Goal: Information Seeking & Learning: Compare options

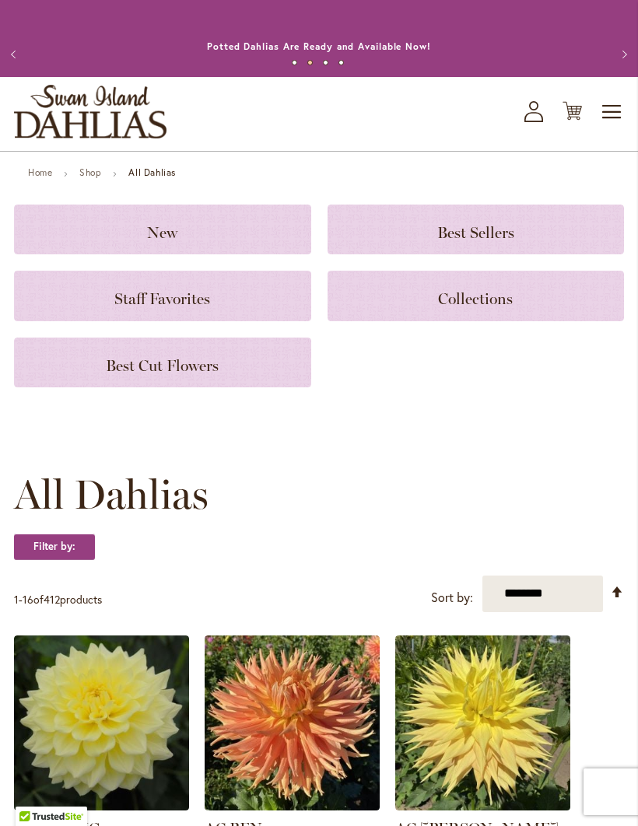
click at [217, 375] on span "Best Cut Flowers" at bounding box center [162, 365] width 113 height 19
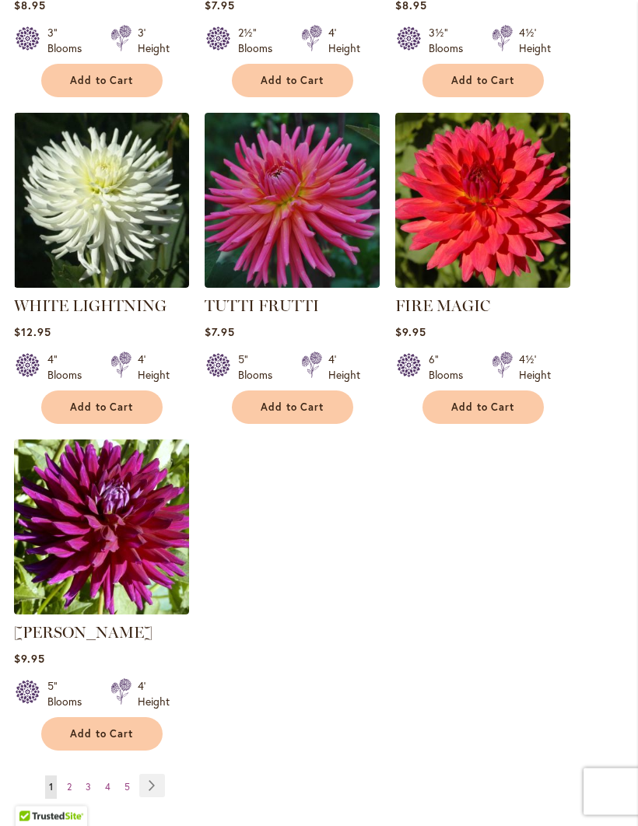
scroll to position [1610, 0]
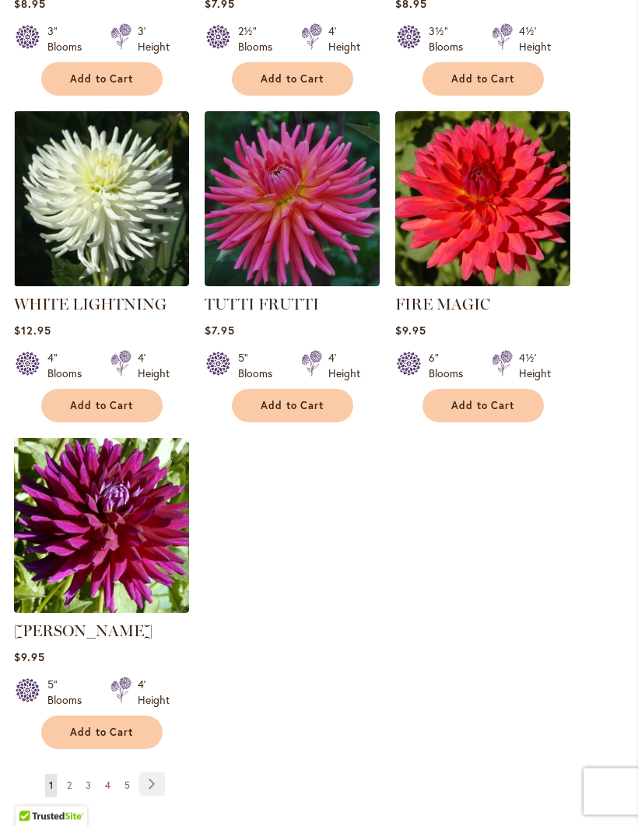
click at [69, 792] on span "2" at bounding box center [69, 786] width 5 height 12
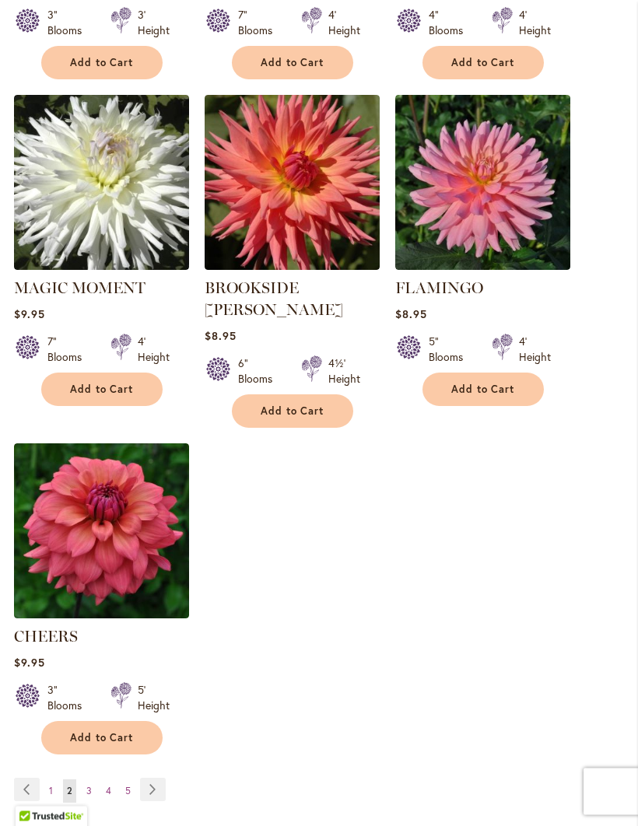
scroll to position [1627, 0]
click at [67, 586] on img at bounding box center [101, 530] width 175 height 175
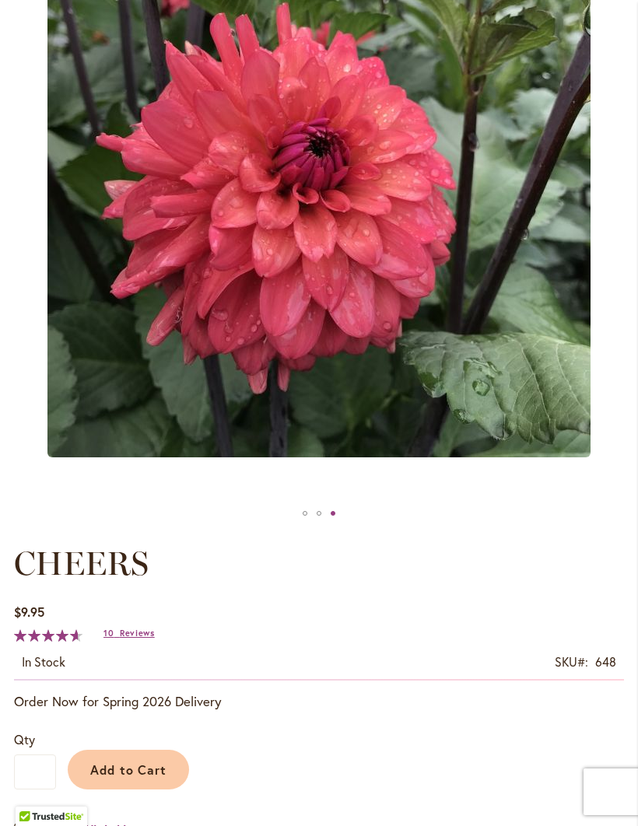
scroll to position [363, 0]
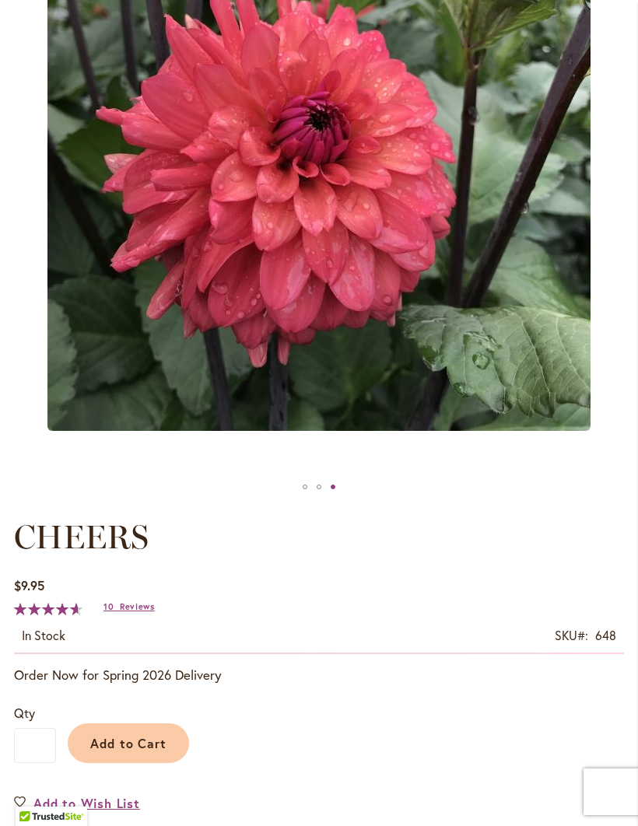
click at [152, 763] on button "Add to Cart" at bounding box center [128, 743] width 121 height 40
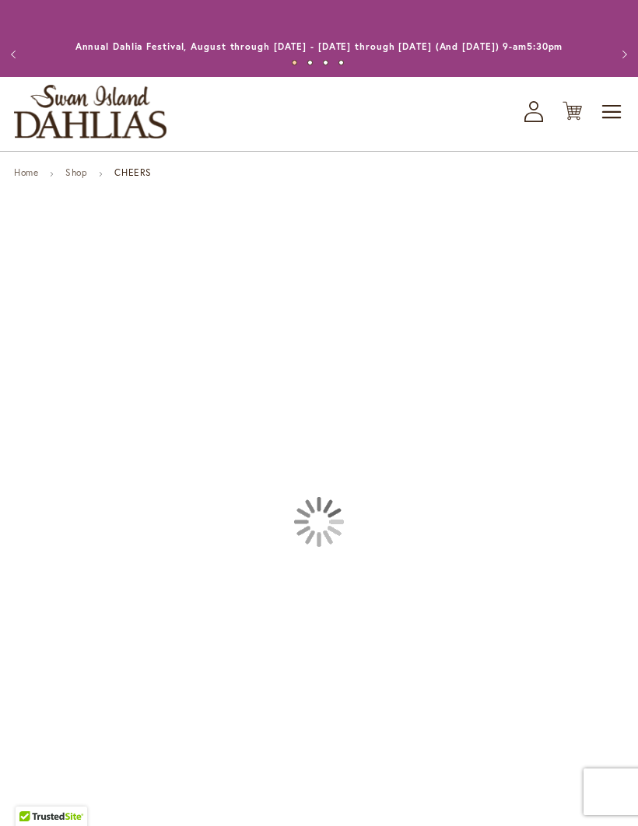
scroll to position [418, 0]
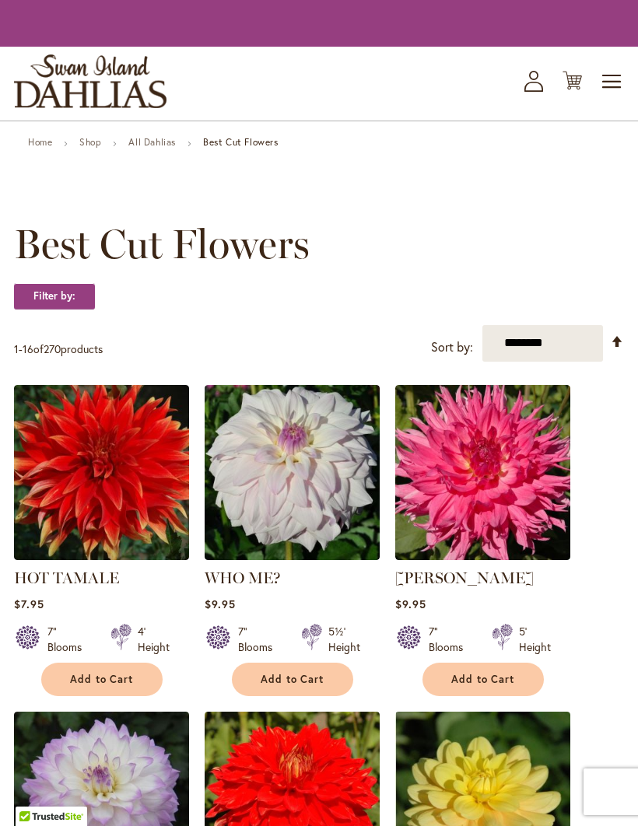
scroll to position [1664, 0]
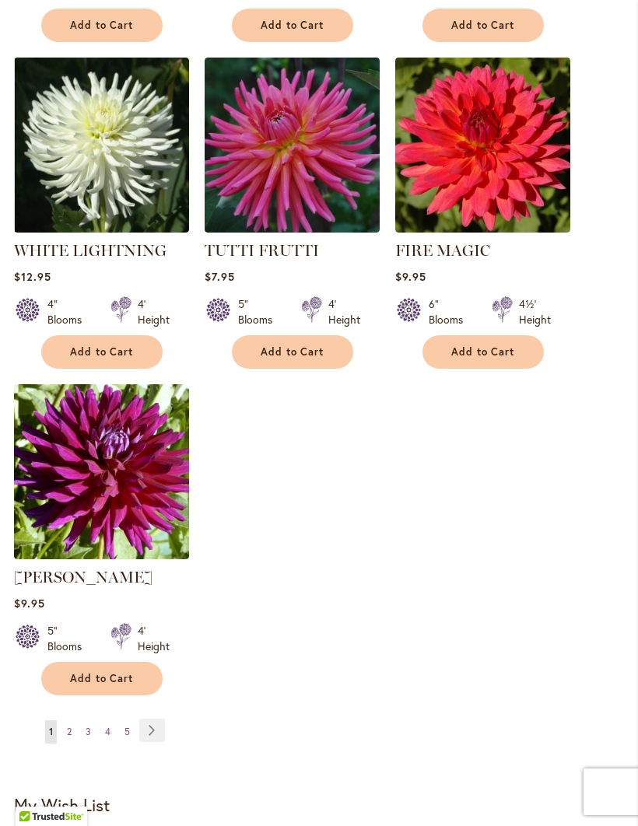
click at [149, 742] on link "Page Next" at bounding box center [152, 730] width 26 height 23
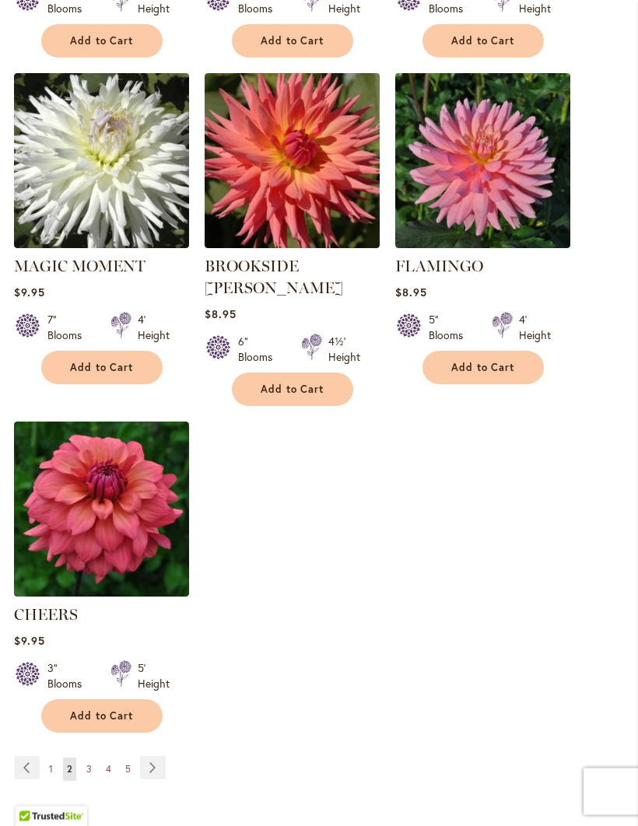
scroll to position [1660, 0]
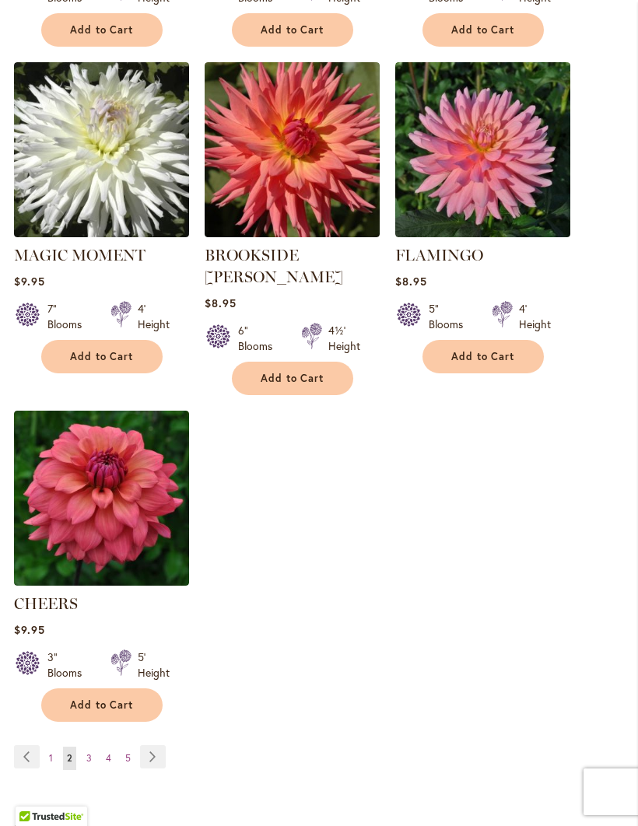
click at [87, 752] on span "3" at bounding box center [88, 758] width 5 height 12
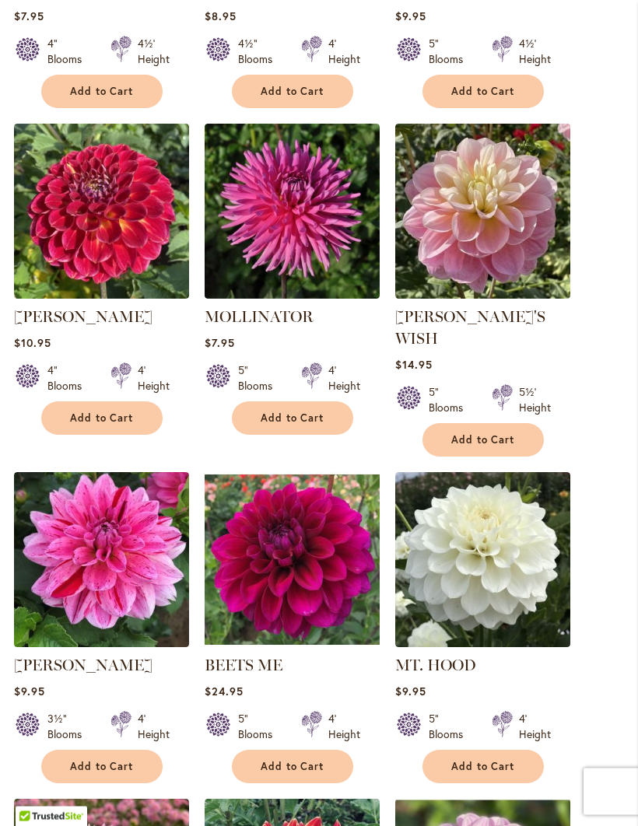
scroll to position [618, 0]
click at [55, 611] on img at bounding box center [101, 559] width 175 height 175
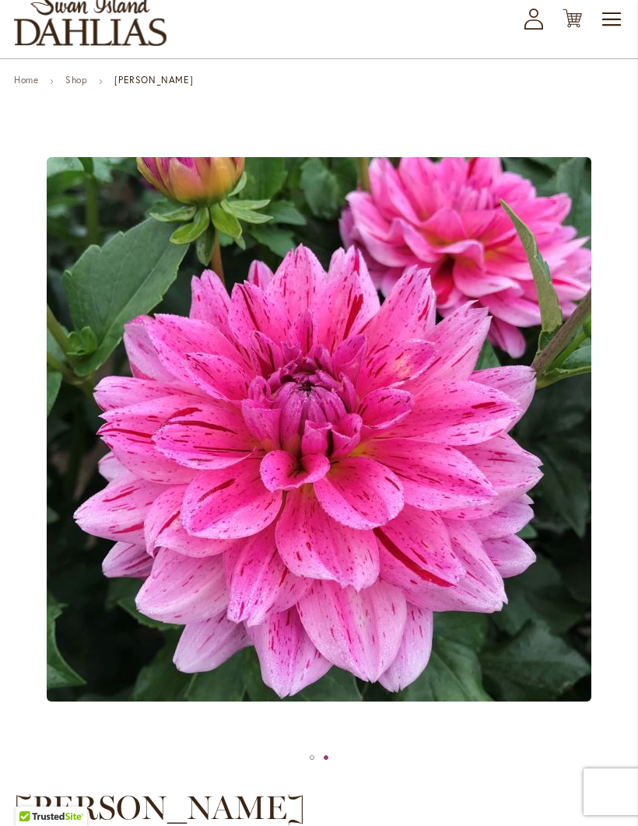
scroll to position [103, 0]
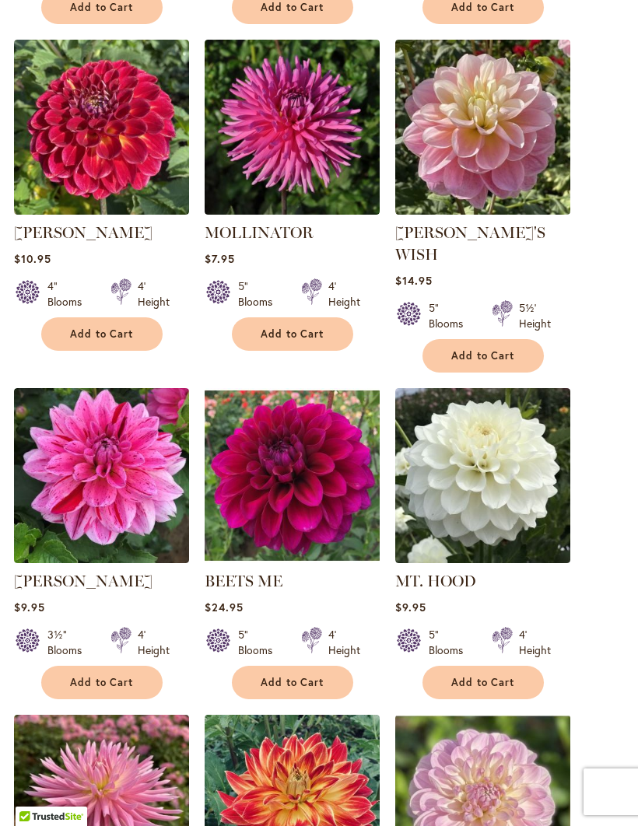
scroll to position [672, 0]
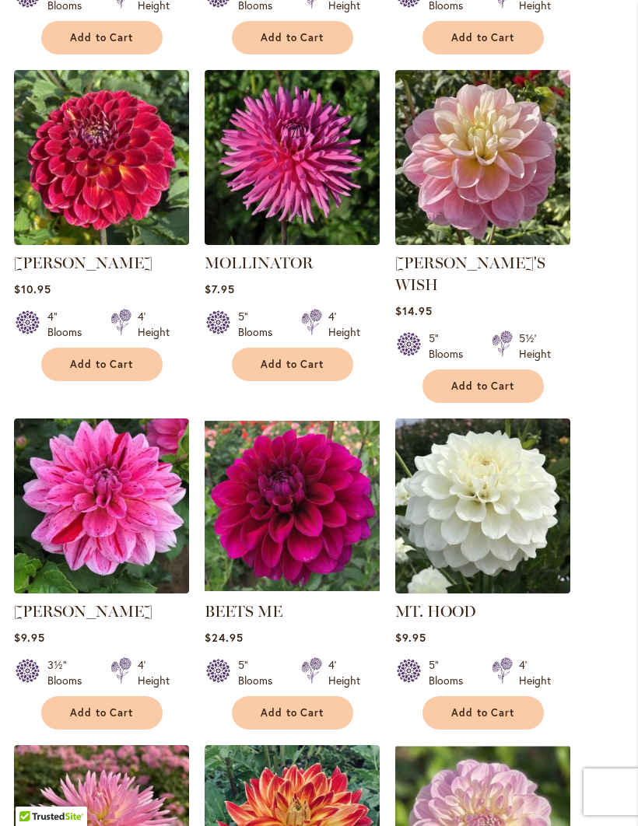
click at [282, 541] on img at bounding box center [292, 505] width 175 height 175
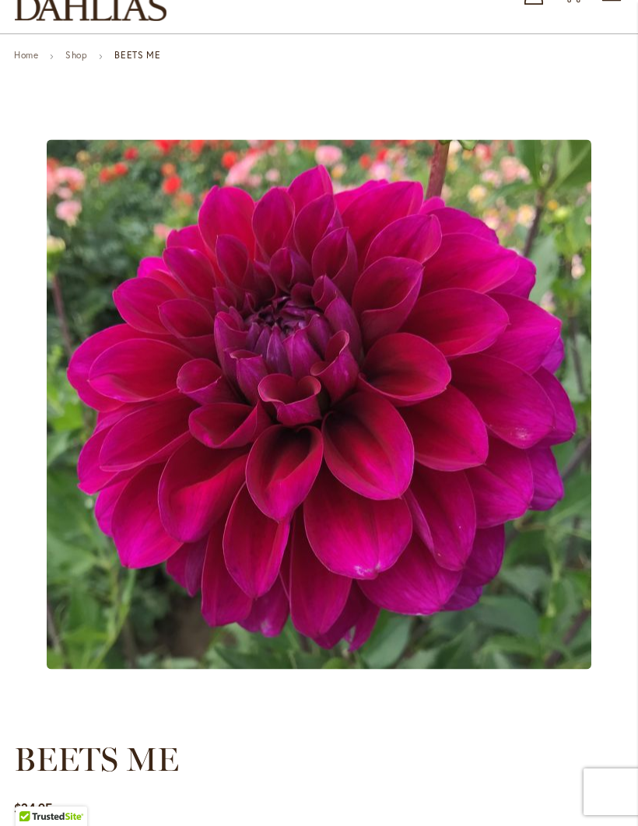
scroll to position [117, 0]
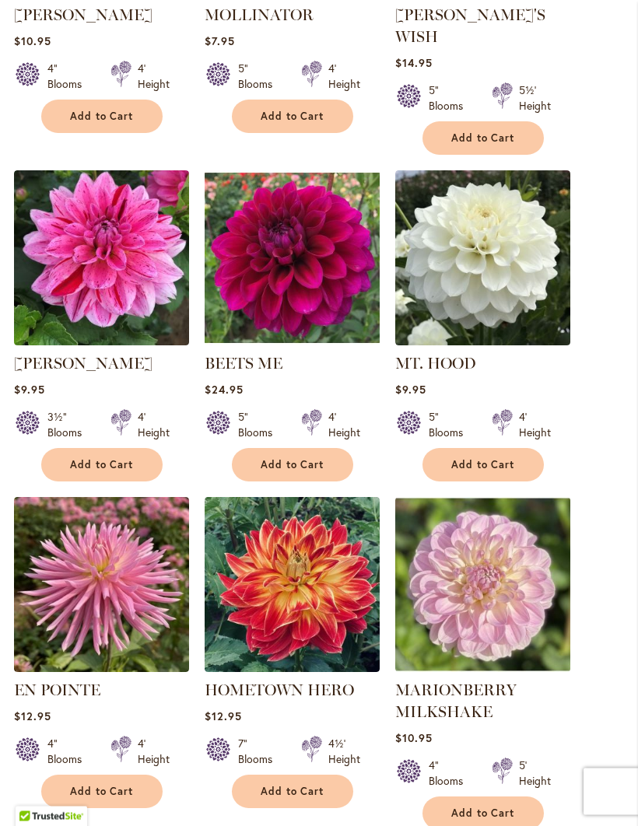
scroll to position [920, 0]
click at [463, 308] on img at bounding box center [482, 257] width 175 height 175
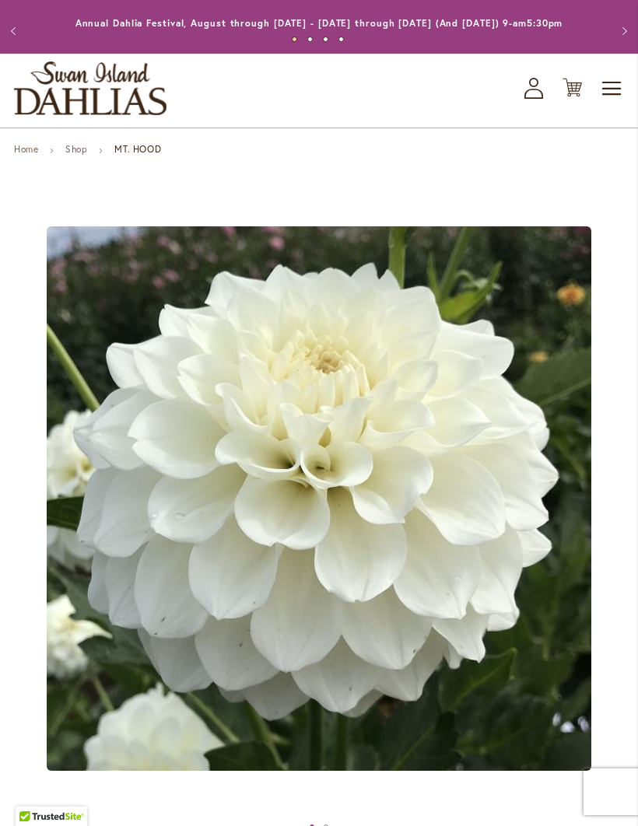
scroll to position [16, 0]
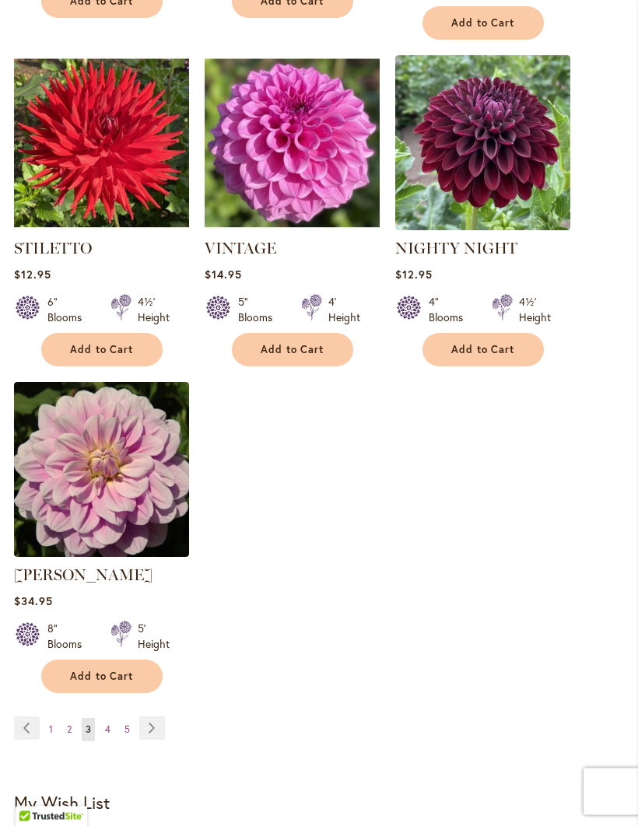
scroll to position [1710, 0]
click at [107, 723] on span "4" at bounding box center [107, 729] width 5 height 12
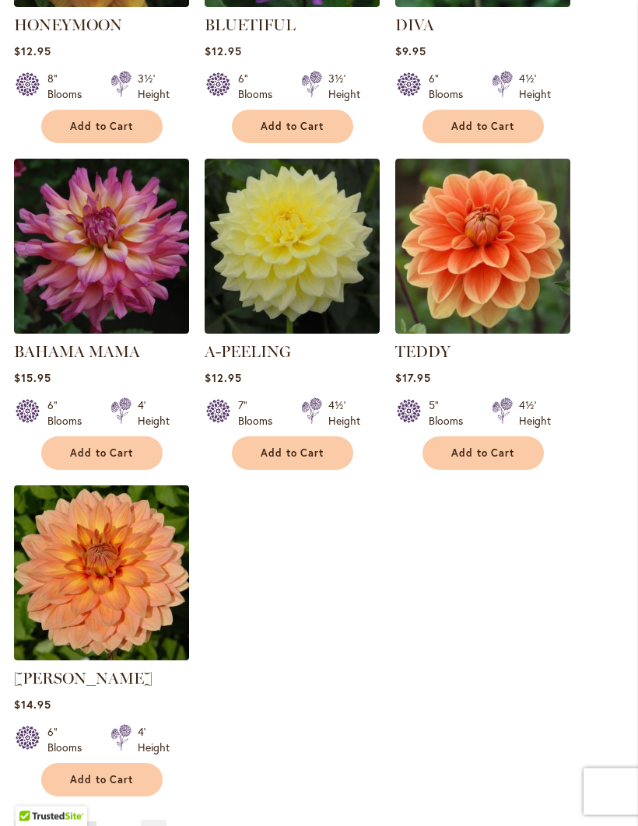
scroll to position [1661, 0]
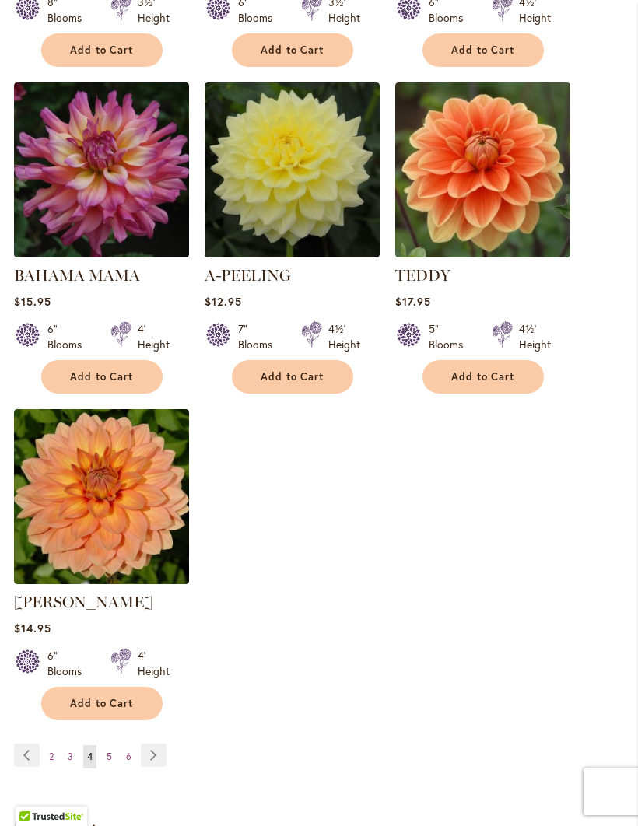
click at [104, 768] on link "Page 5" at bounding box center [109, 756] width 13 height 23
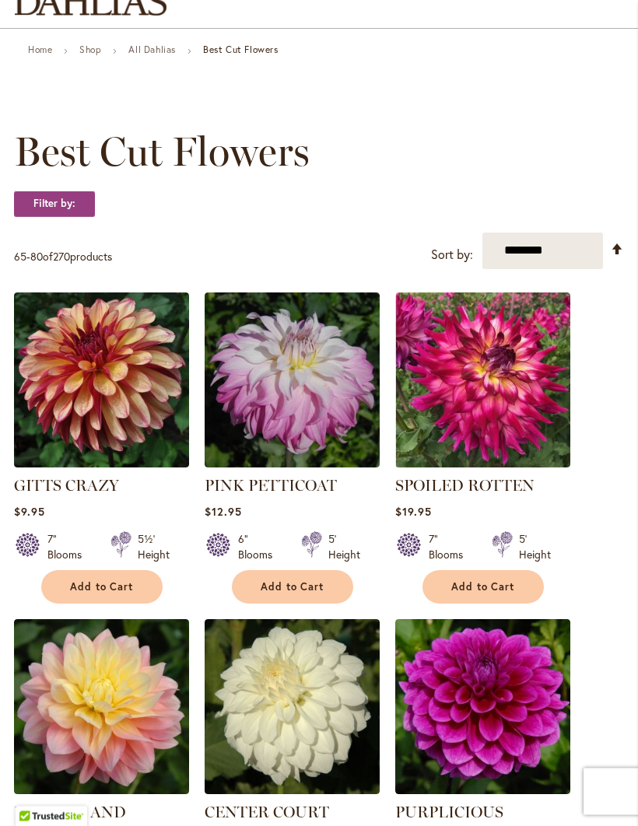
scroll to position [123, 0]
click at [258, 418] on img at bounding box center [292, 379] width 175 height 175
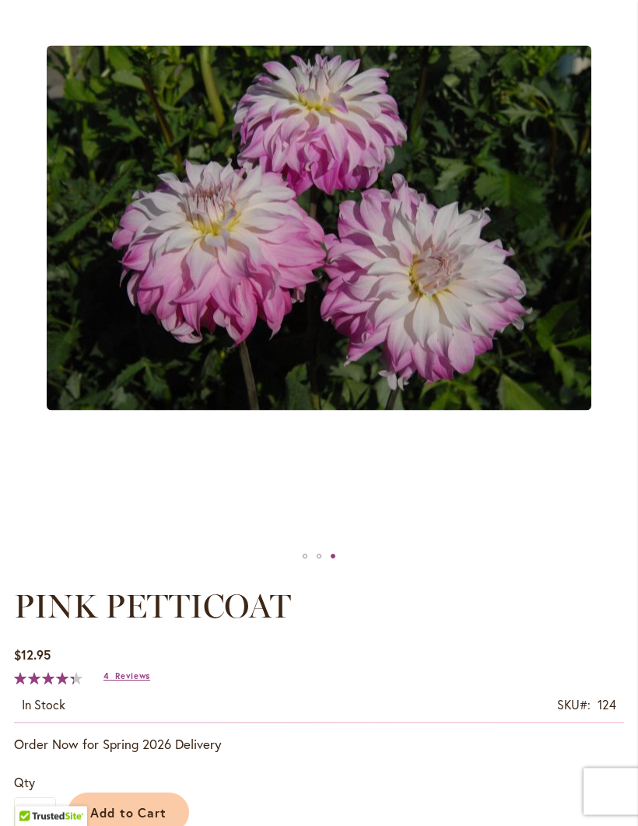
scroll to position [297, 0]
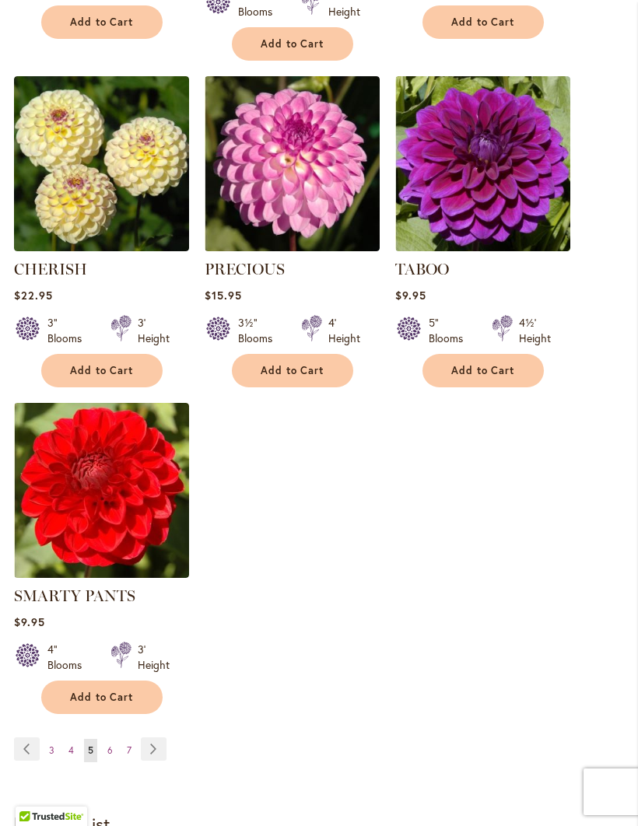
scroll to position [1693, 0]
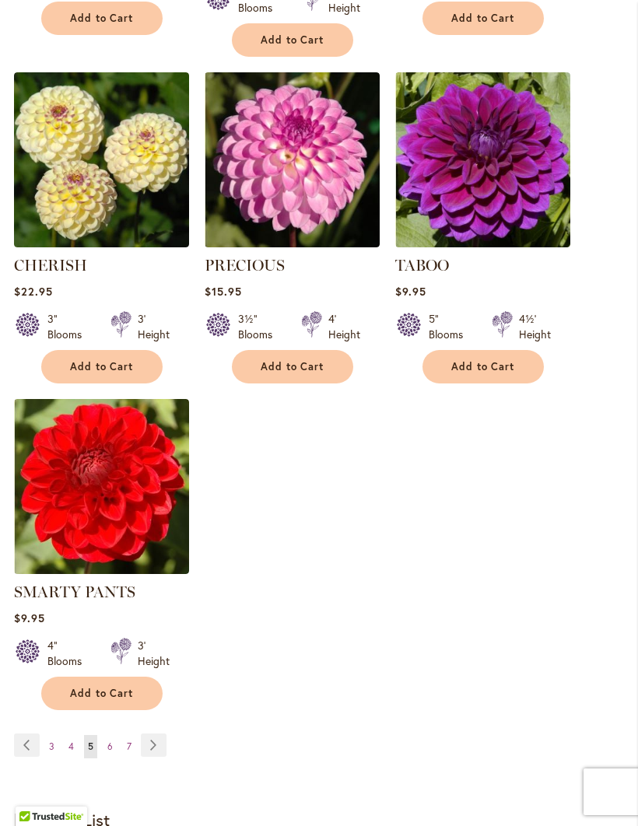
click at [112, 738] on link "Page 6" at bounding box center [109, 746] width 13 height 23
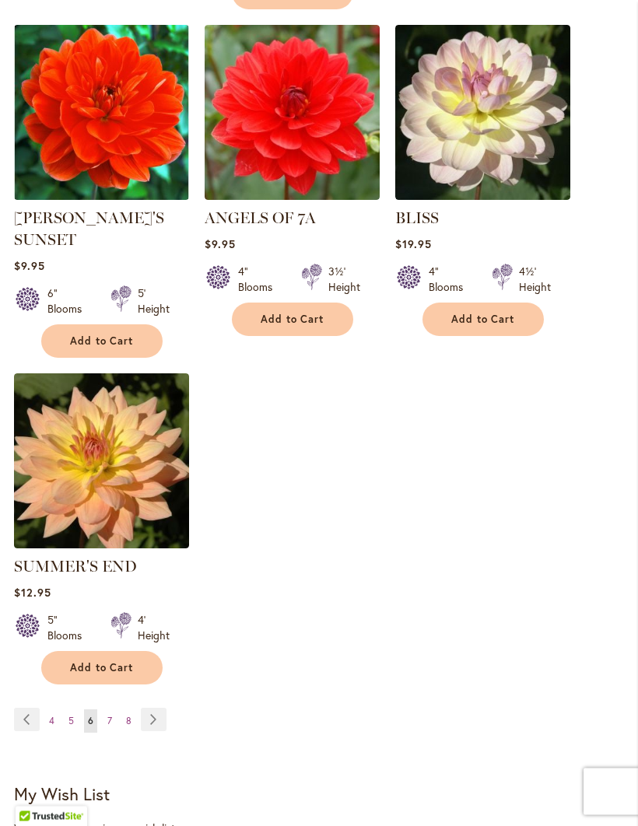
scroll to position [1762, 0]
click at [109, 715] on span "7" at bounding box center [109, 721] width 5 height 12
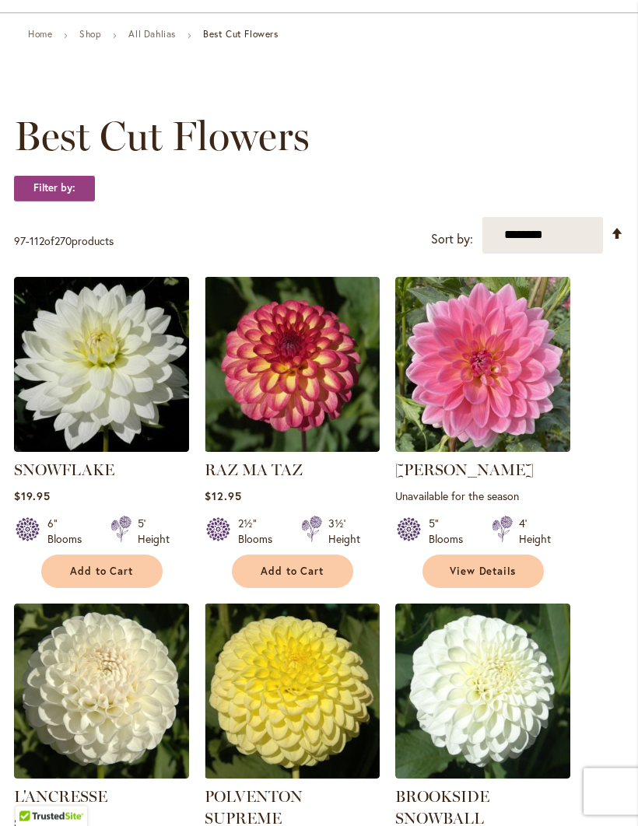
scroll to position [138, 0]
click at [80, 403] on img at bounding box center [101, 364] width 175 height 175
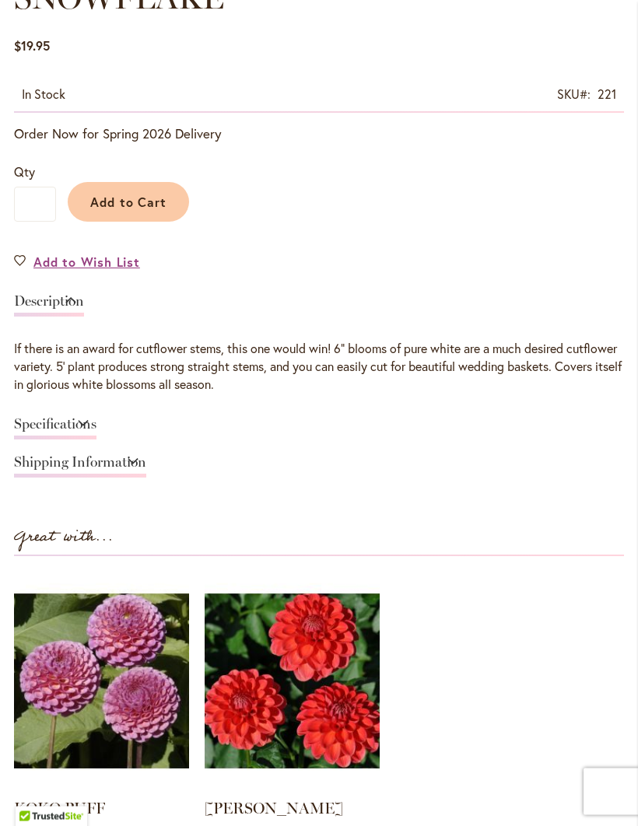
scroll to position [901, 0]
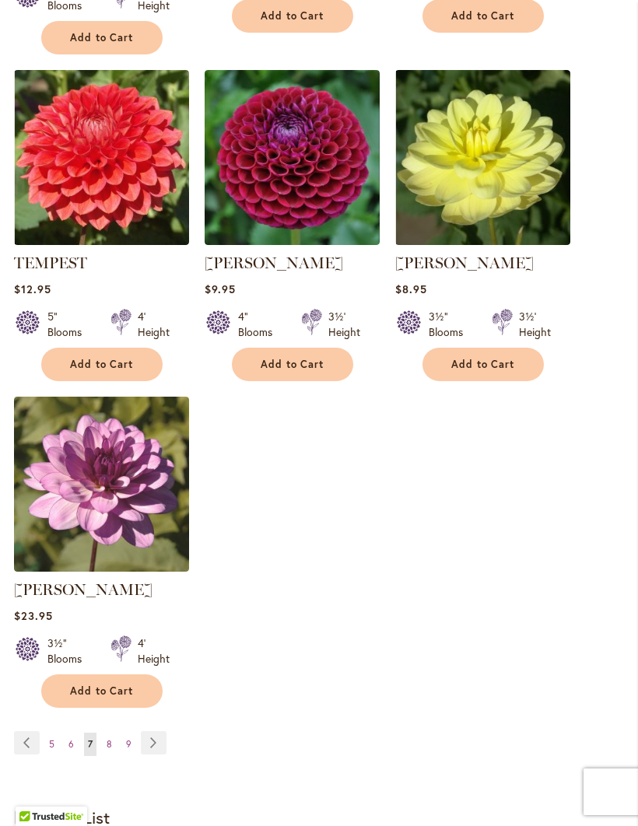
scroll to position [1734, 0]
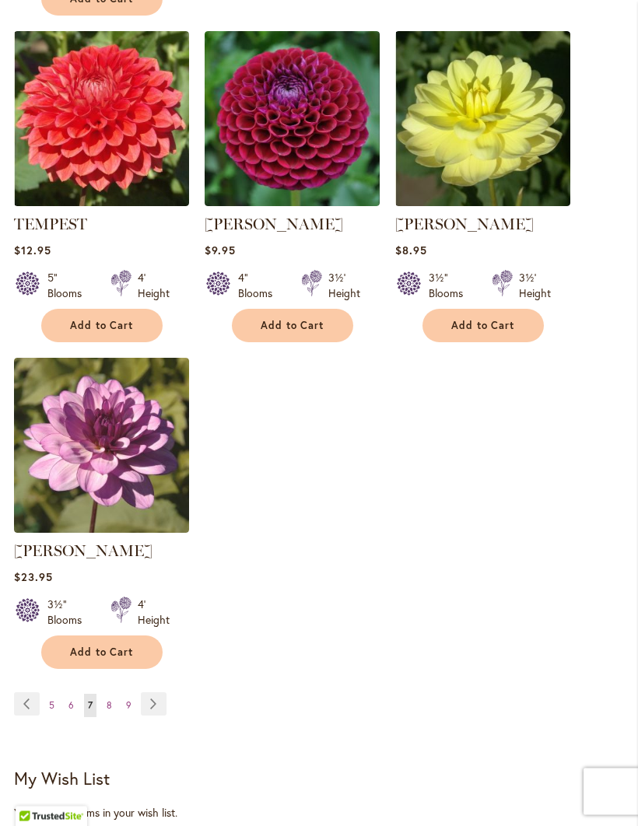
click at [103, 695] on link "Page 8" at bounding box center [109, 706] width 13 height 23
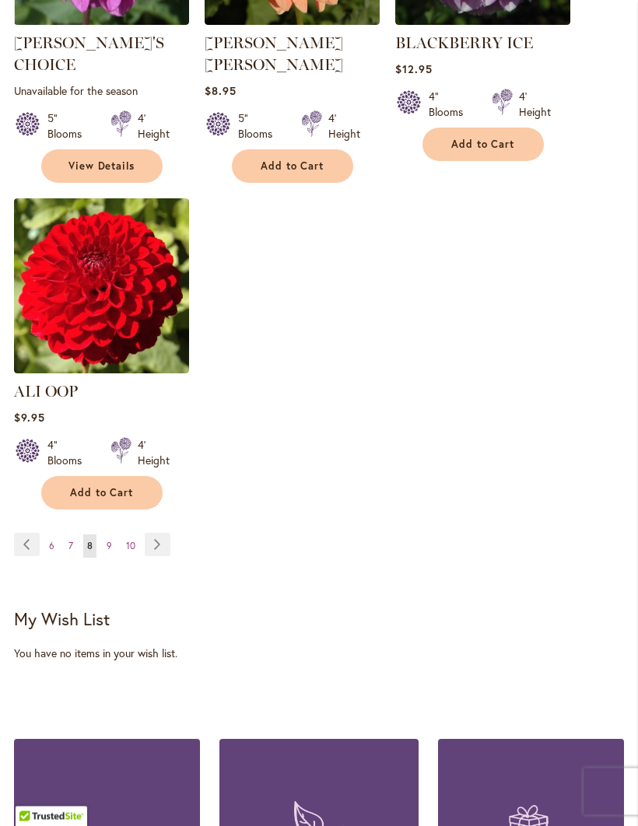
scroll to position [1872, 0]
click at [103, 544] on link "Page 9" at bounding box center [109, 545] width 13 height 23
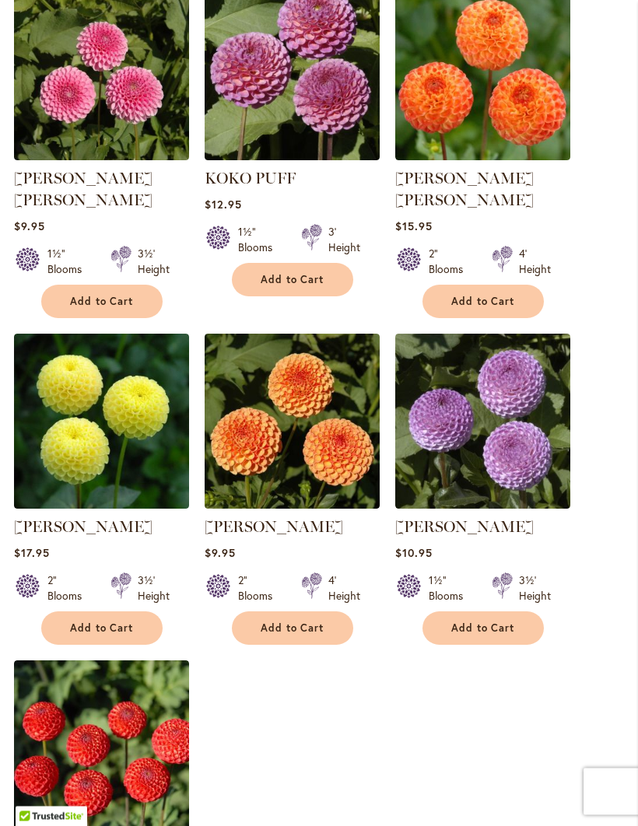
scroll to position [1454, 0]
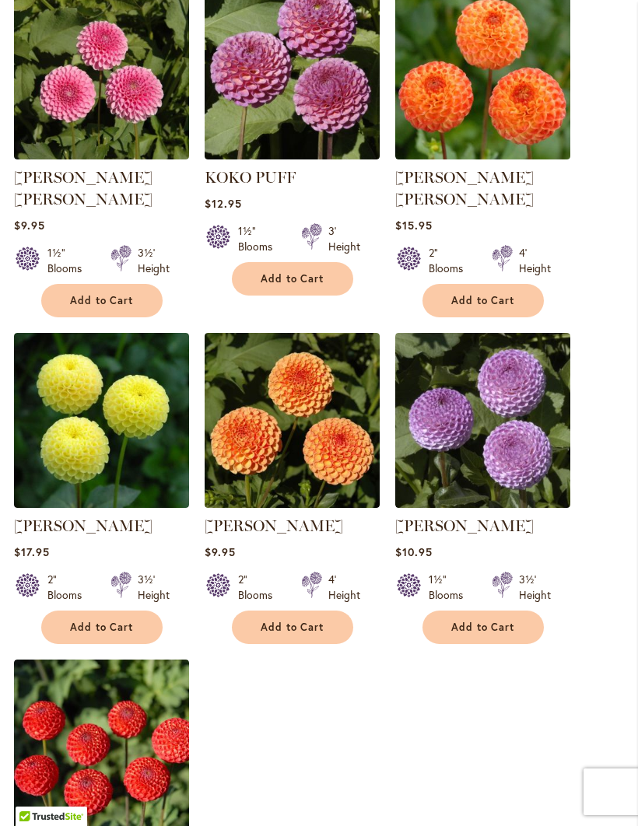
click at [60, 414] on img at bounding box center [101, 420] width 175 height 175
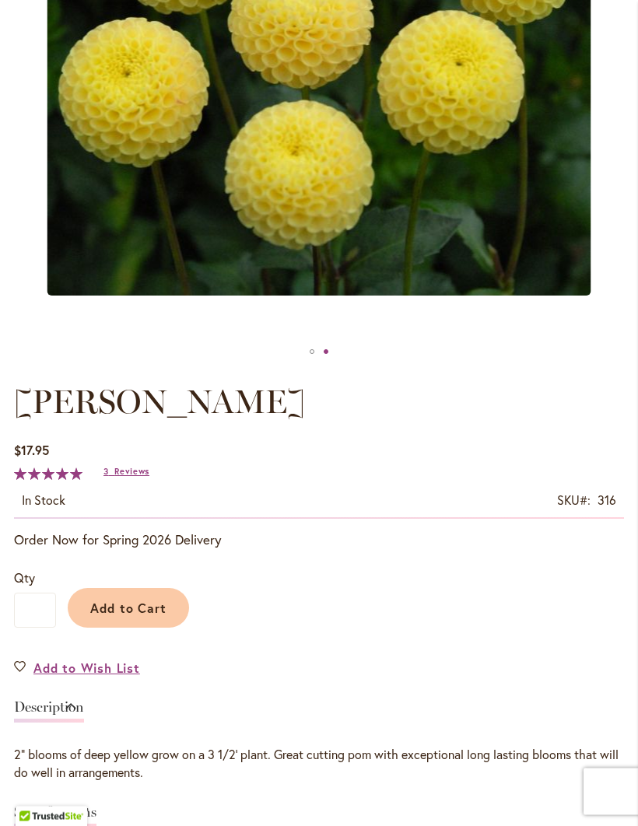
scroll to position [499, 0]
click at [110, 477] on link "3 Reviews" at bounding box center [126, 471] width 46 height 11
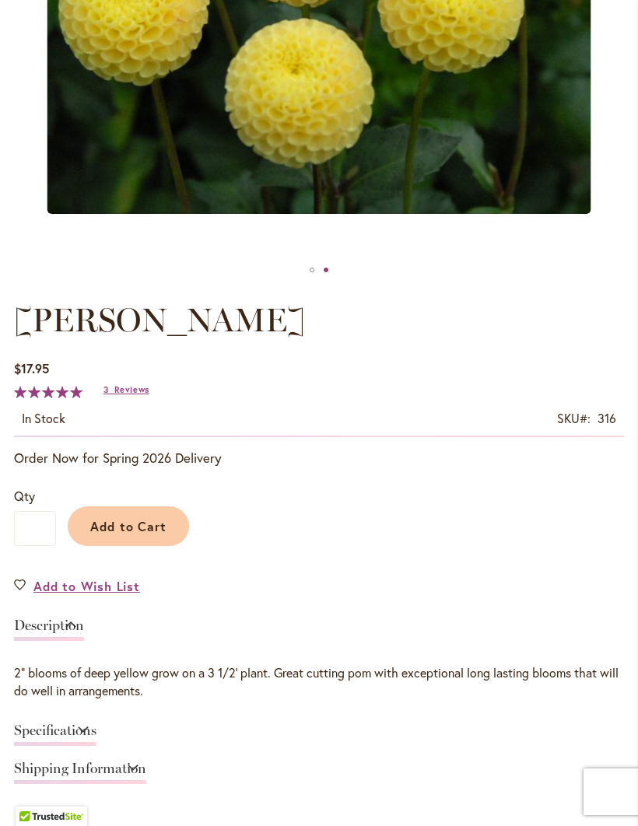
scroll to position [586, 0]
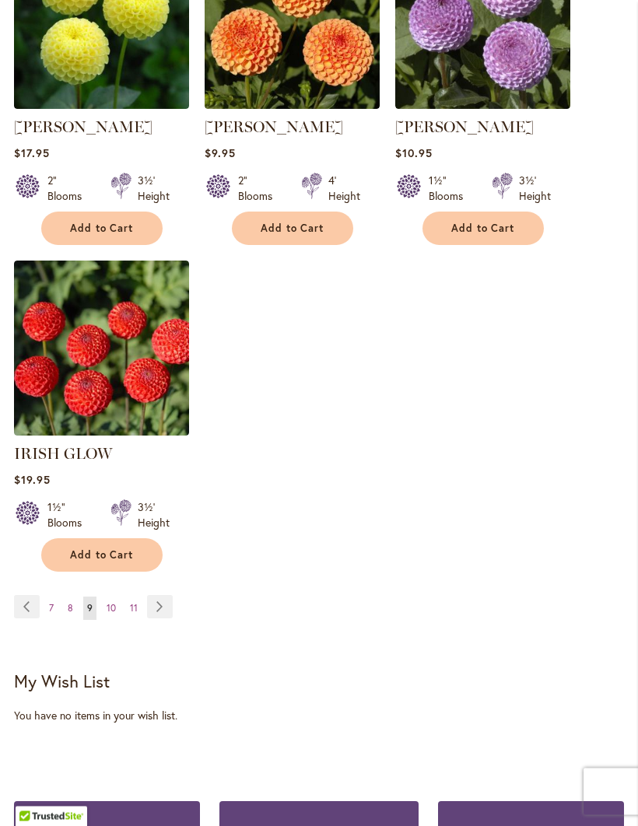
scroll to position [1851, 0]
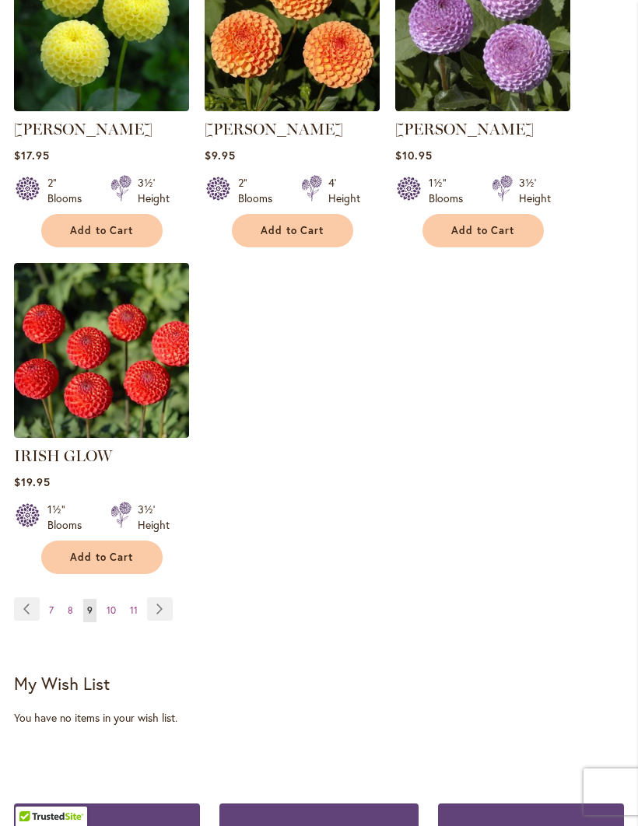
click at [107, 604] on span "10" at bounding box center [111, 610] width 9 height 12
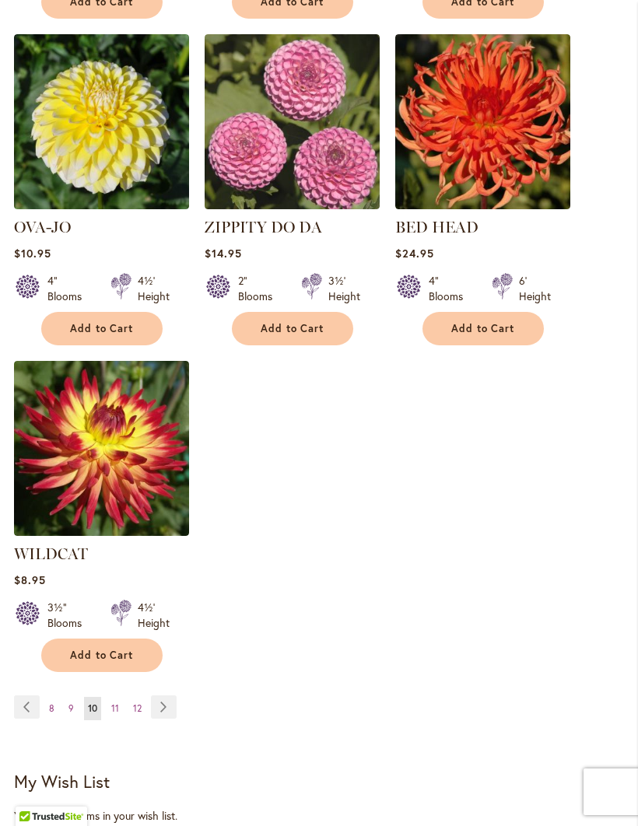
scroll to position [1709, 0]
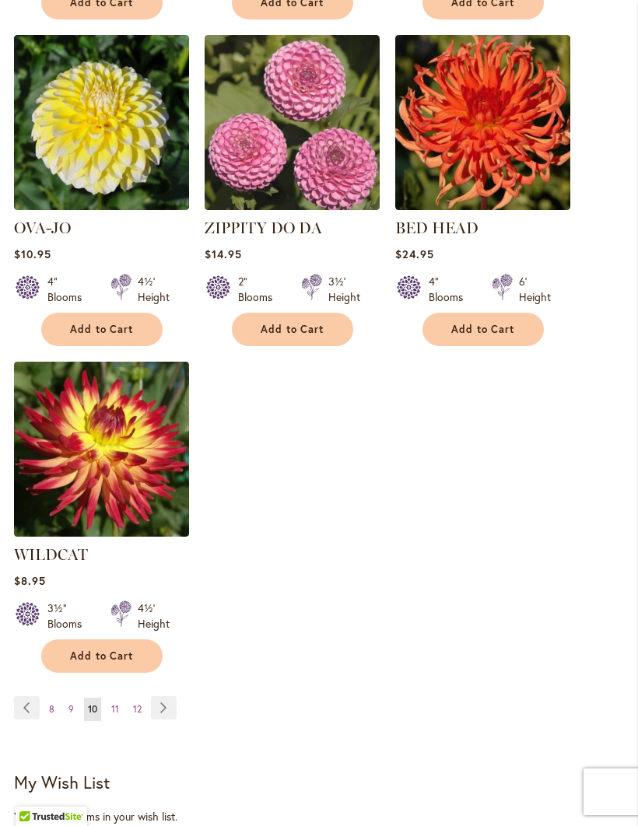
click at [114, 703] on span "11" at bounding box center [115, 709] width 8 height 12
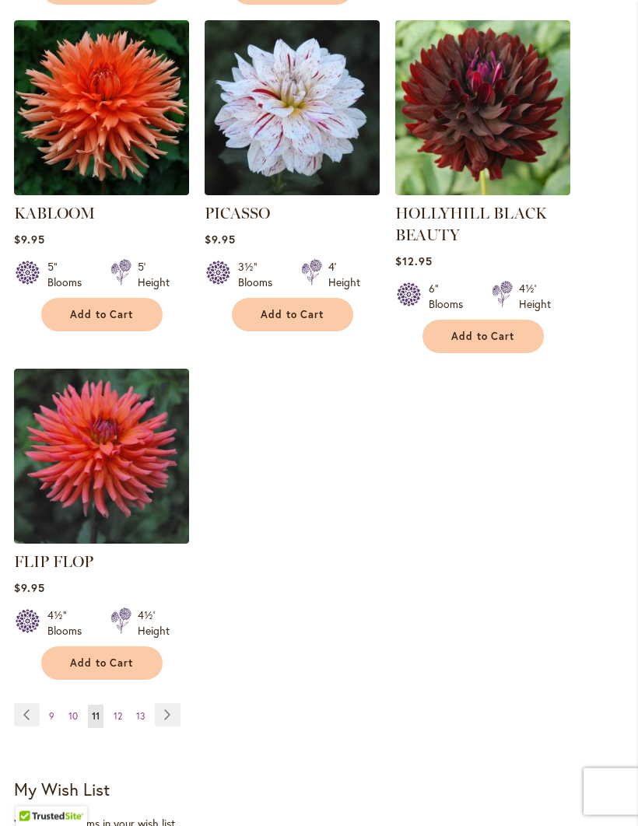
scroll to position [1746, 0]
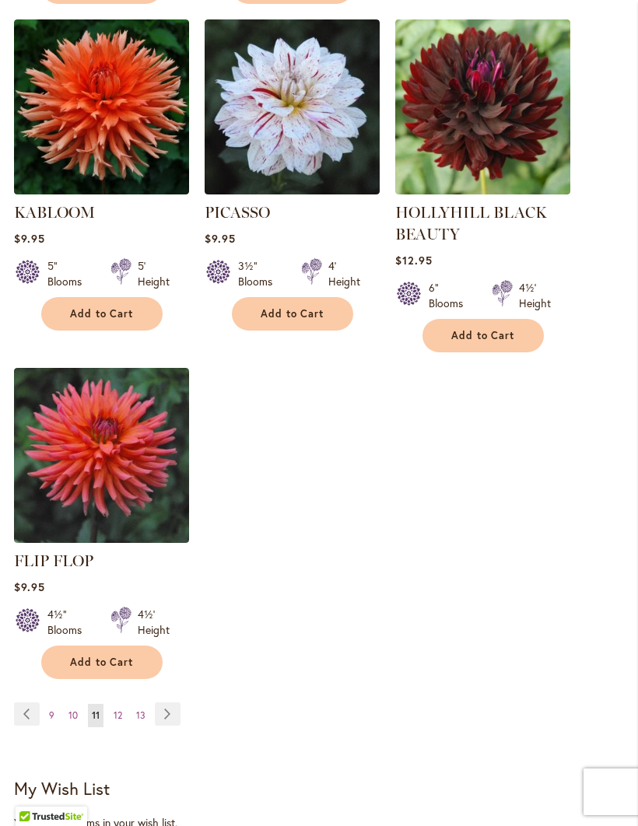
click at [117, 709] on span "12" at bounding box center [118, 715] width 9 height 12
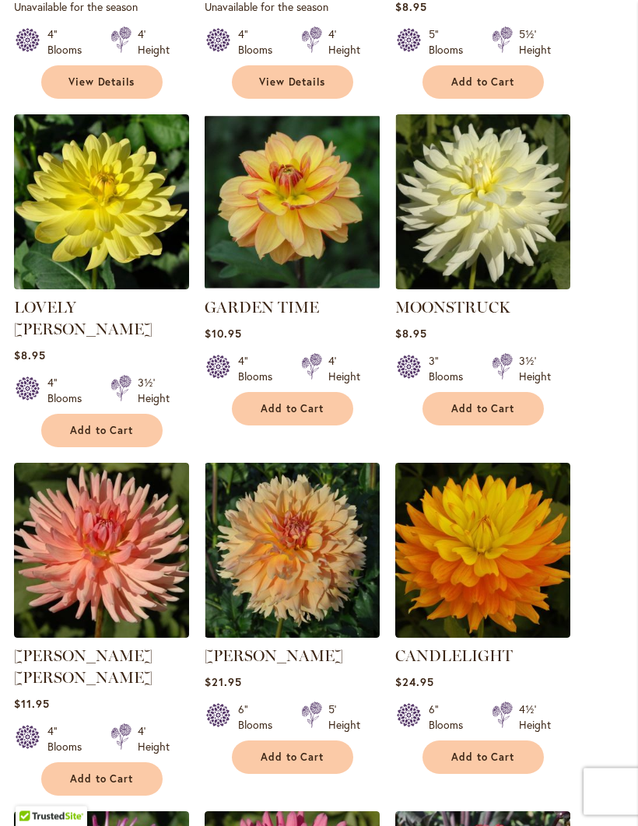
scroll to position [954, 0]
click at [446, 571] on img at bounding box center [482, 550] width 175 height 175
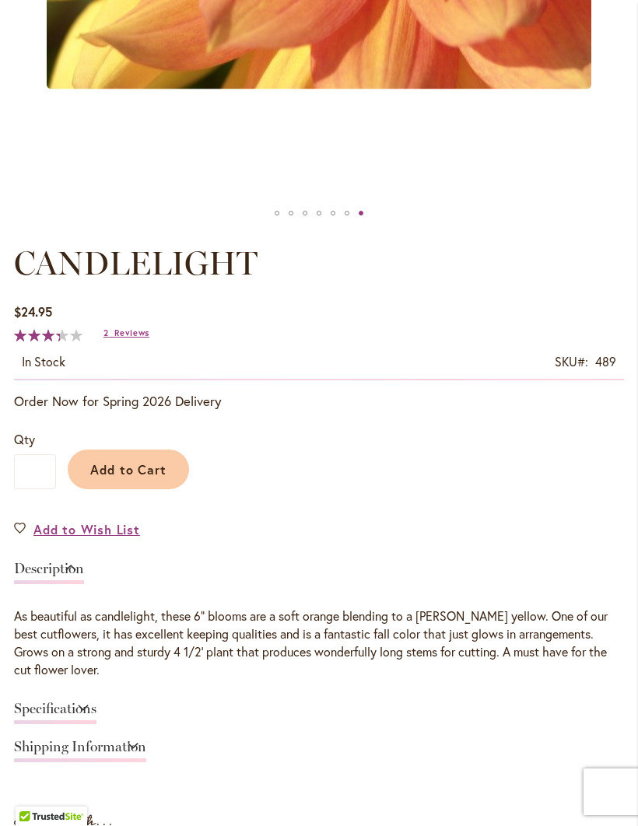
scroll to position [639, 0]
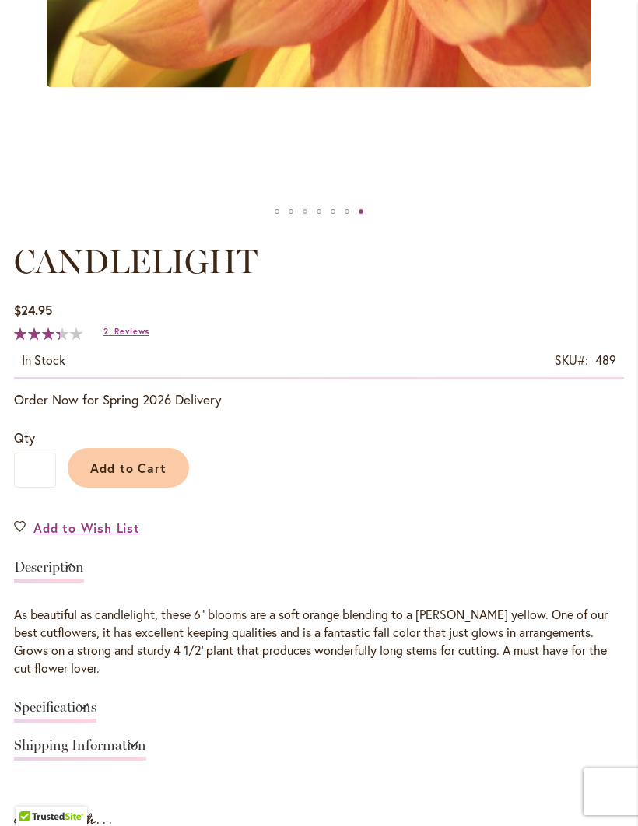
click at [40, 723] on link "Specifications" at bounding box center [55, 711] width 82 height 23
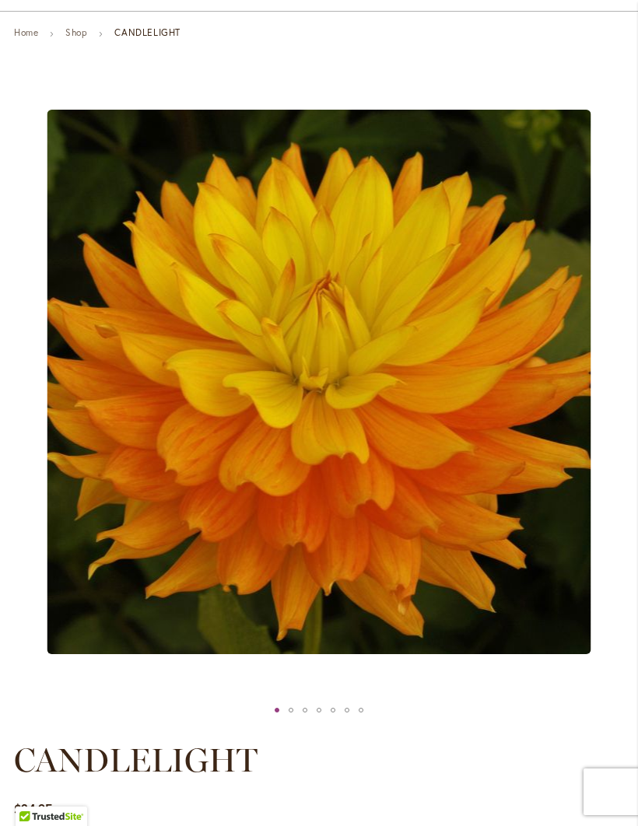
scroll to position [139, 0]
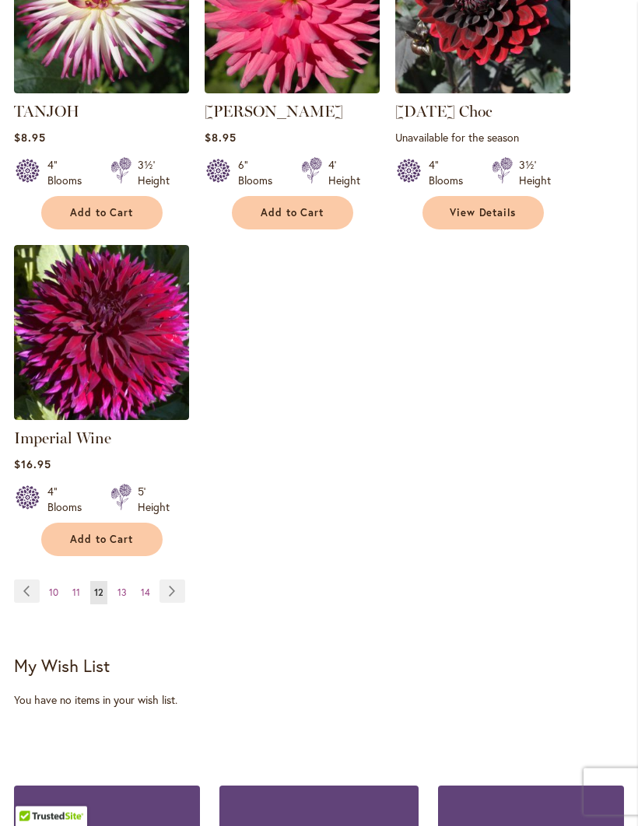
scroll to position [1847, 0]
click at [117, 586] on span "13" at bounding box center [121, 592] width 9 height 12
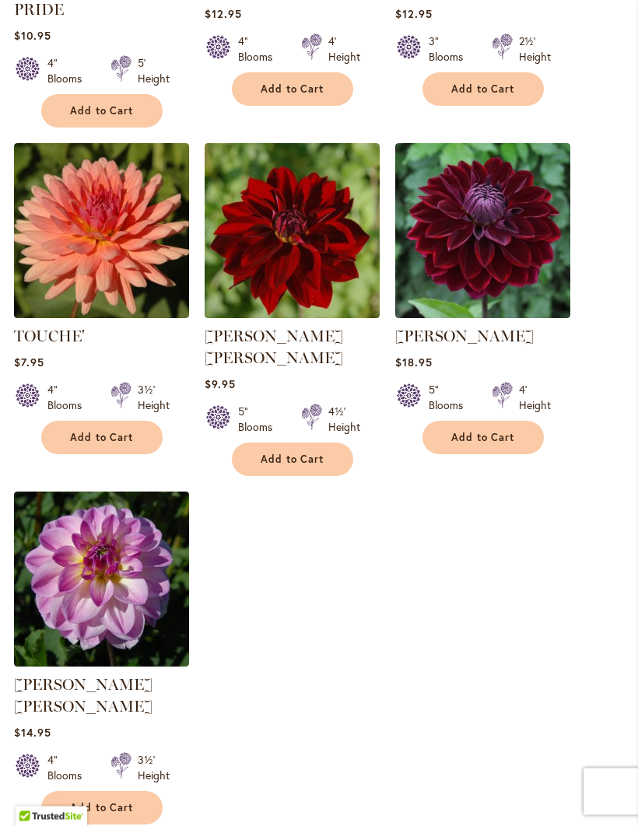
scroll to position [1622, 0]
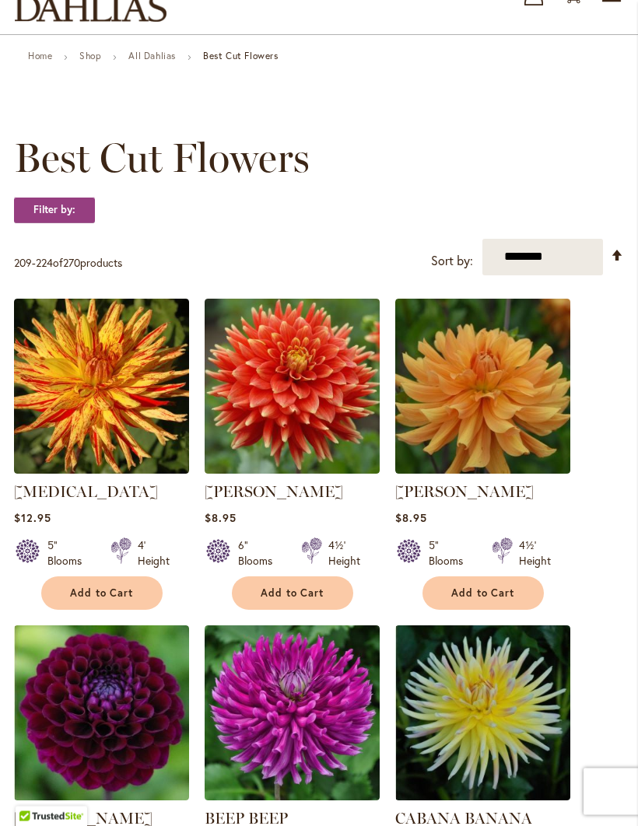
scroll to position [117, 0]
click at [452, 466] on img at bounding box center [482, 386] width 175 height 175
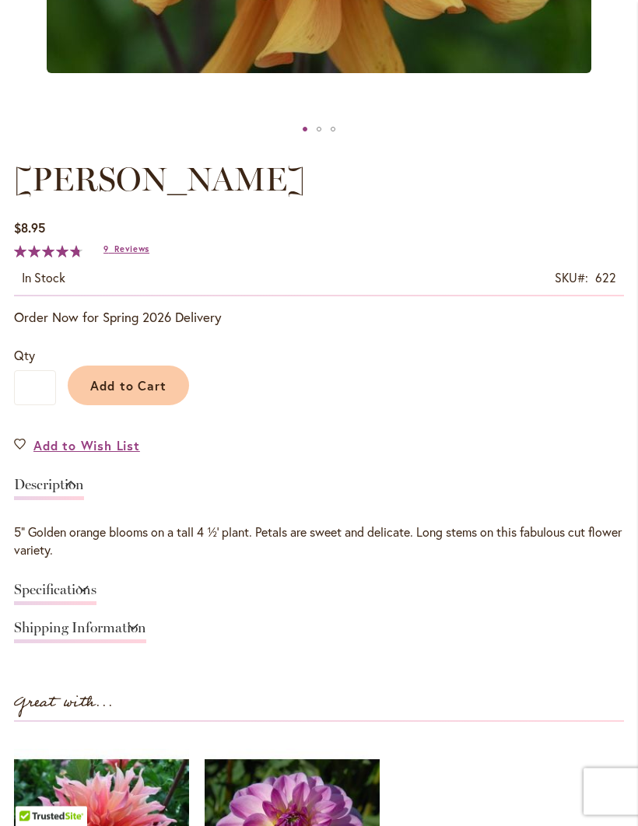
scroll to position [725, 0]
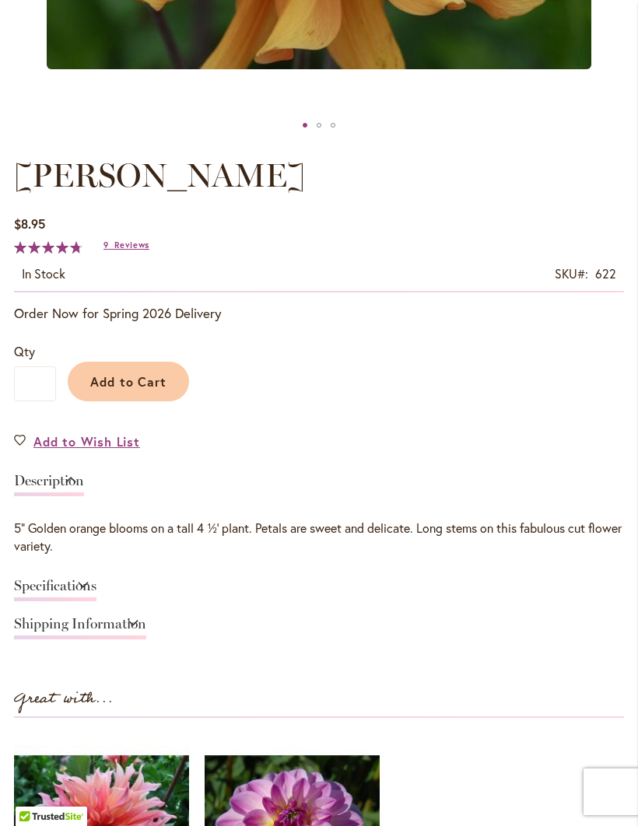
click at [42, 601] on link "Specifications" at bounding box center [55, 590] width 82 height 23
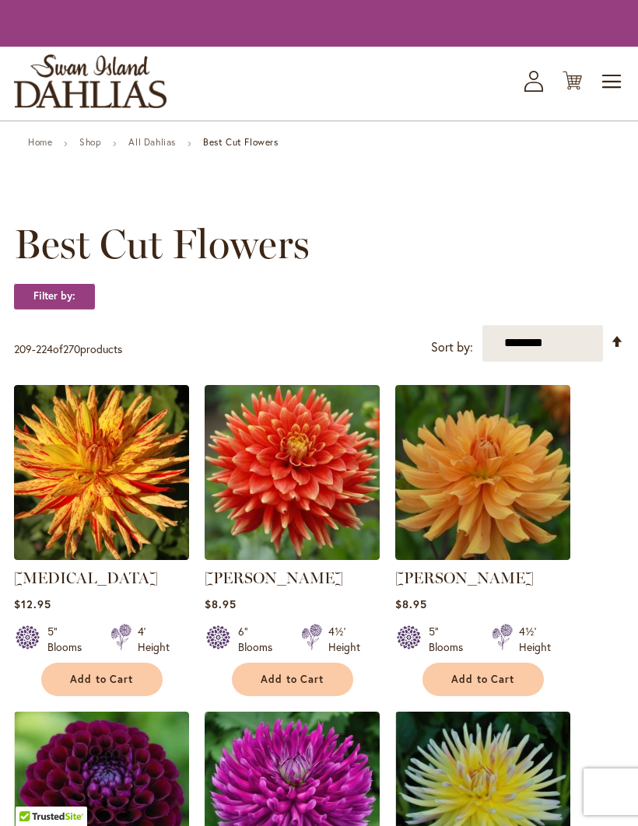
scroll to position [171, 0]
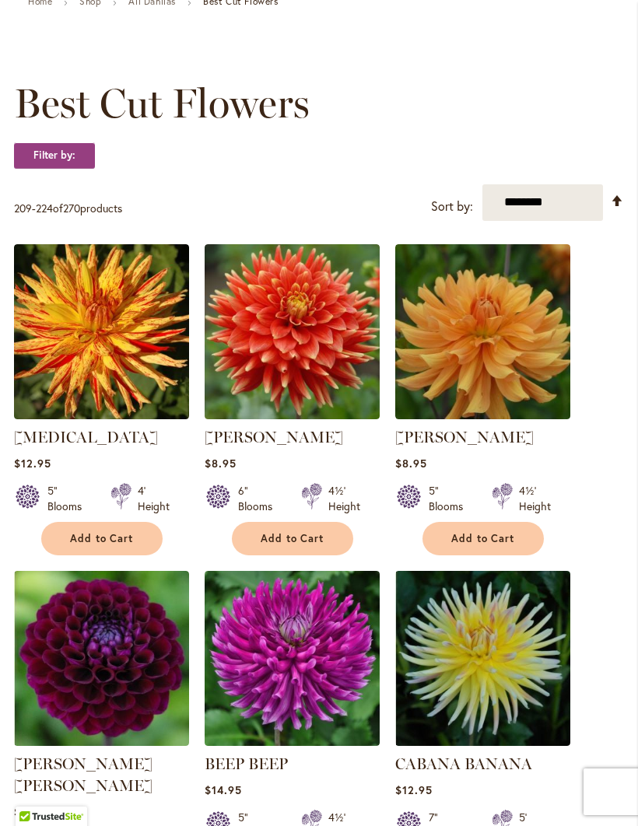
click at [446, 371] on img at bounding box center [482, 331] width 175 height 175
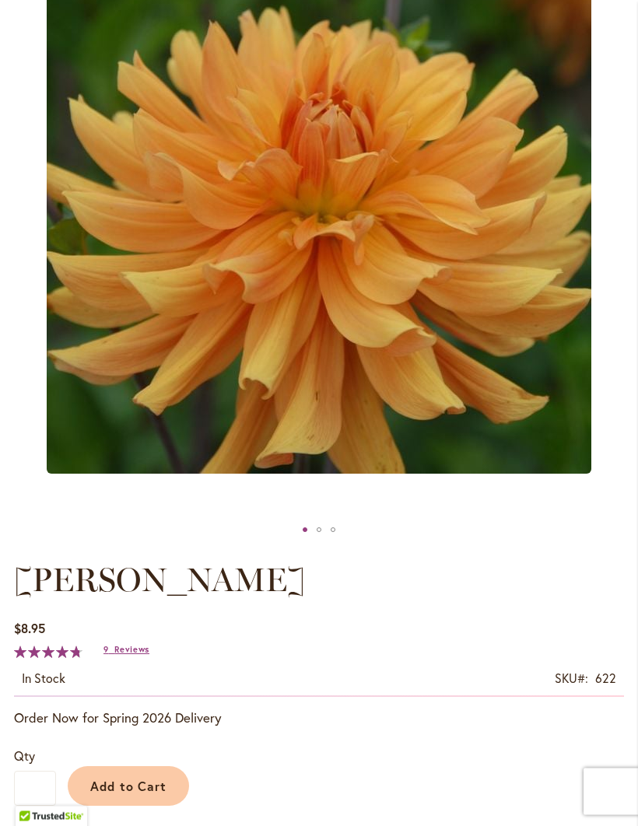
scroll to position [318, 0]
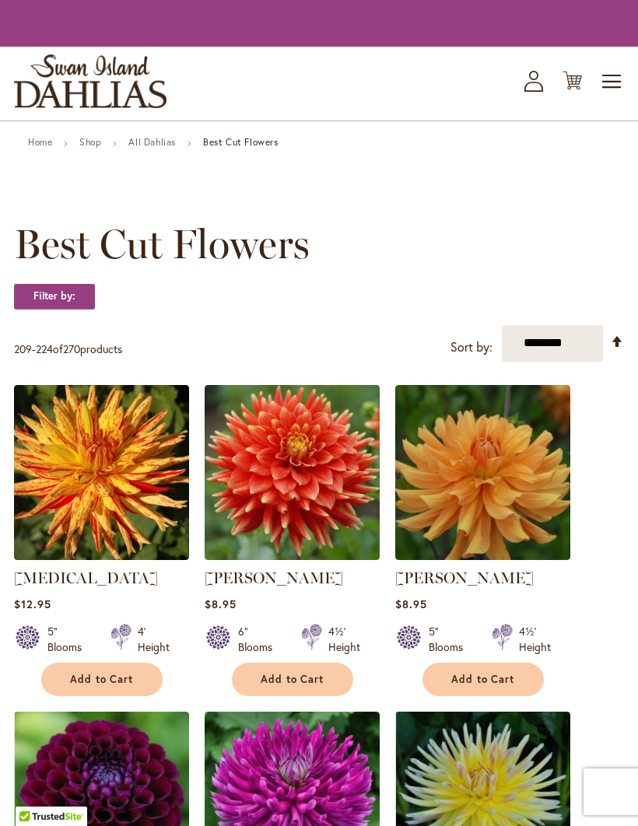
scroll to position [171, 0]
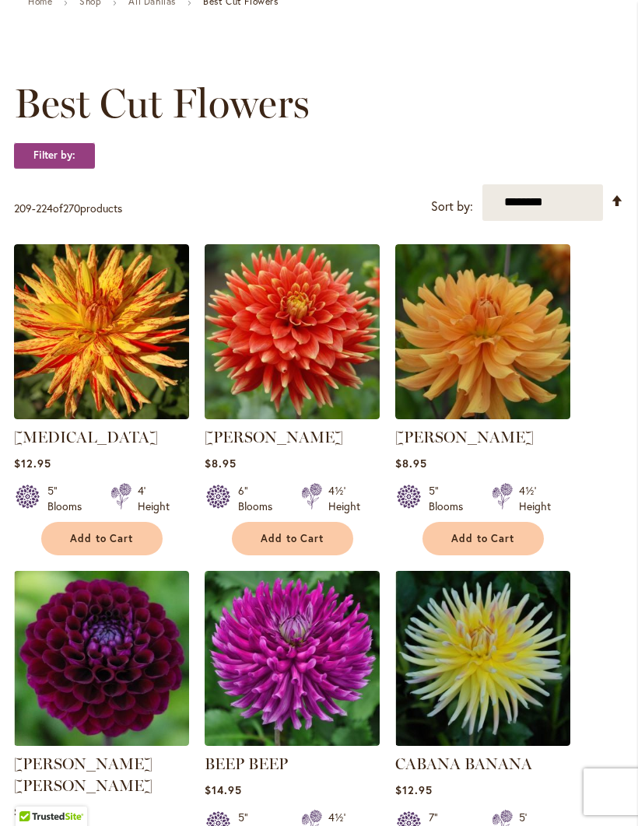
click at [241, 706] on img at bounding box center [292, 658] width 175 height 175
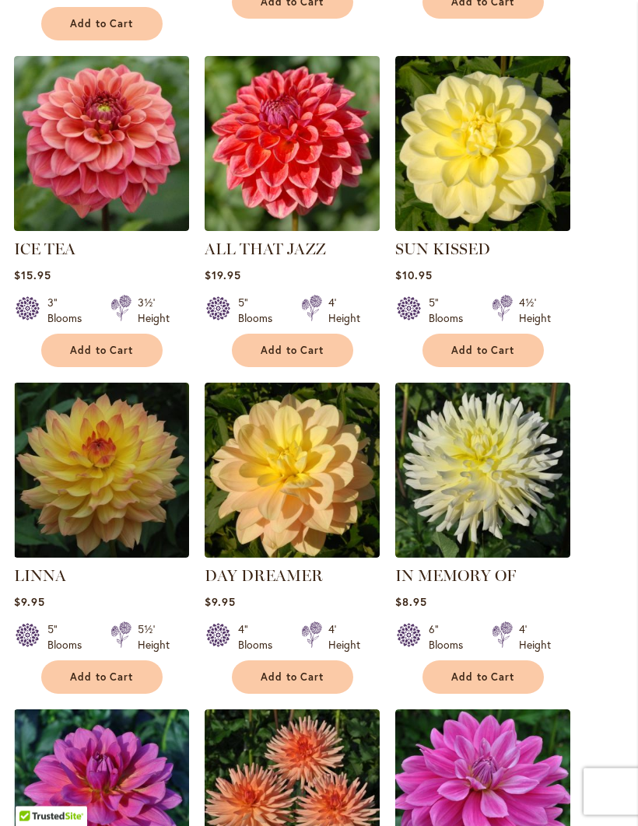
scroll to position [1034, 0]
click at [286, 499] on img at bounding box center [292, 470] width 175 height 175
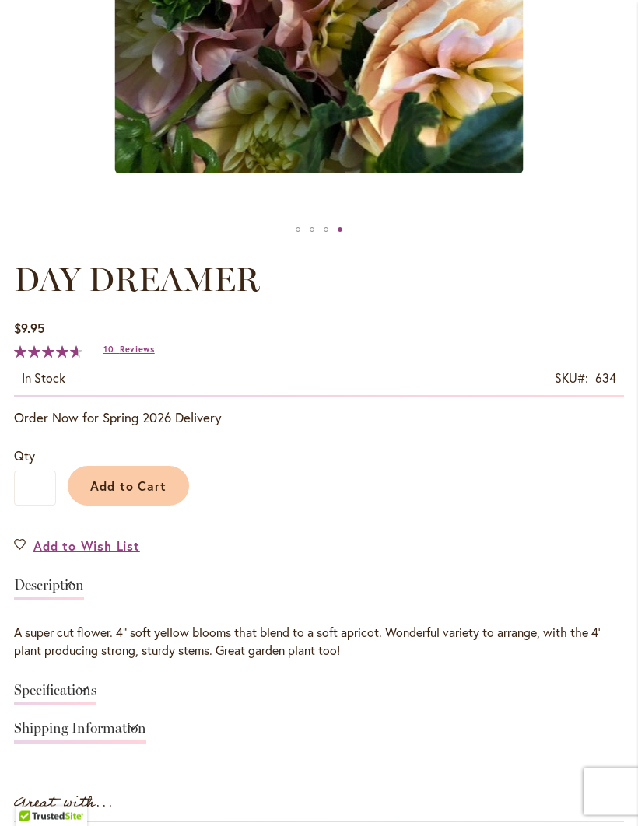
scroll to position [621, 0]
click at [27, 555] on link "Add to Wish List" at bounding box center [77, 546] width 126 height 18
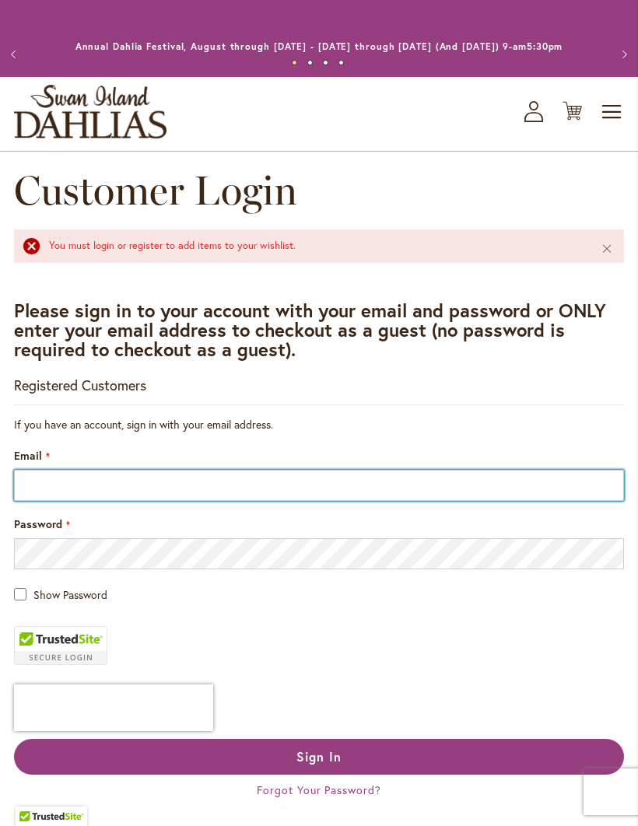
click at [50, 501] on input "Email" at bounding box center [319, 485] width 610 height 31
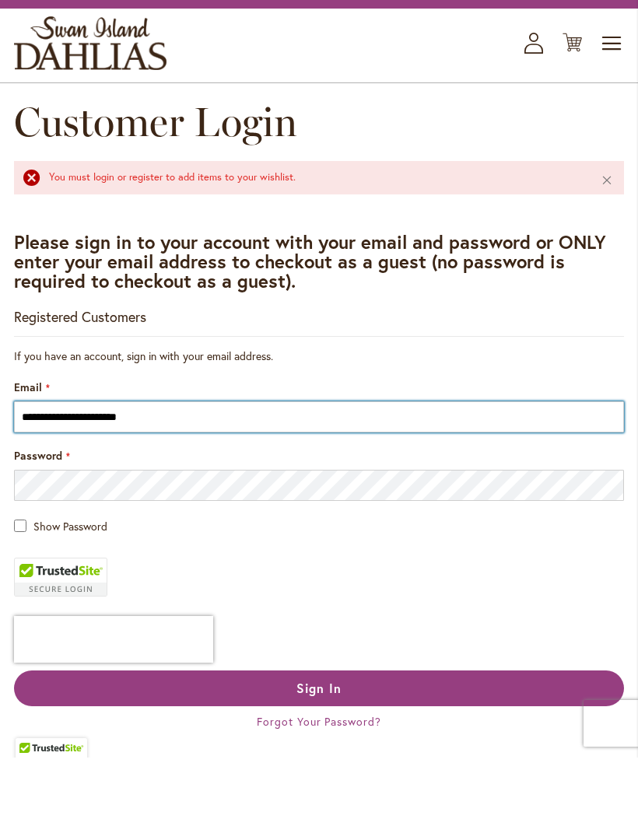
type input "**********"
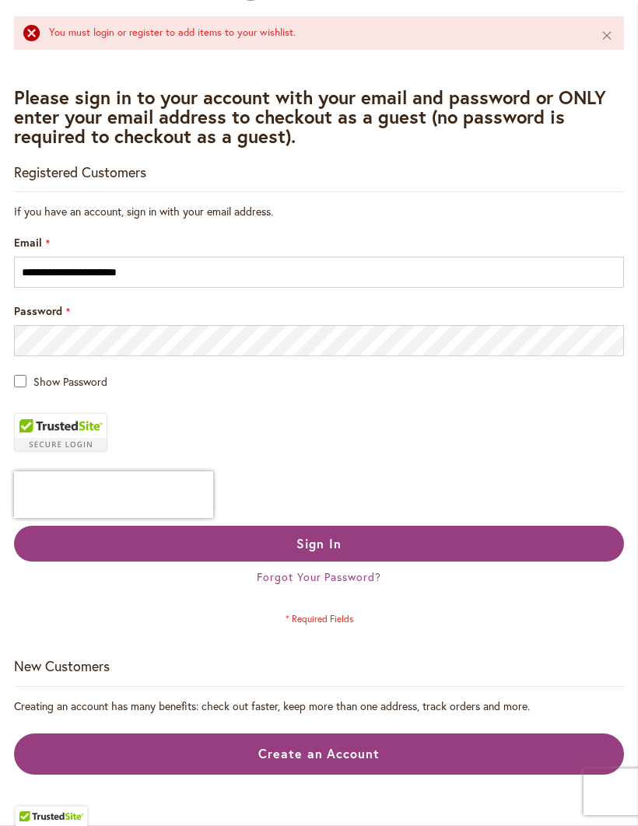
scroll to position [216, 0]
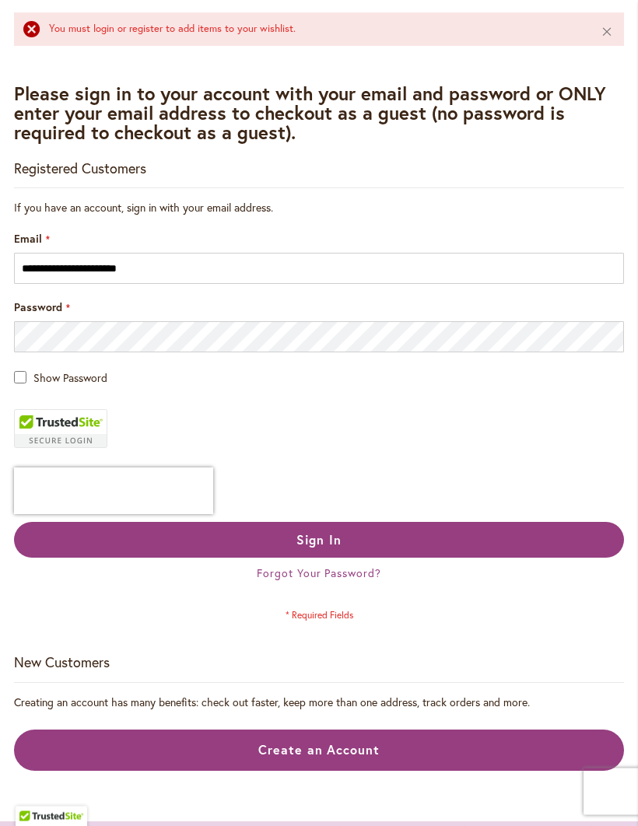
click at [175, 554] on button "Sign In" at bounding box center [319, 541] width 610 height 36
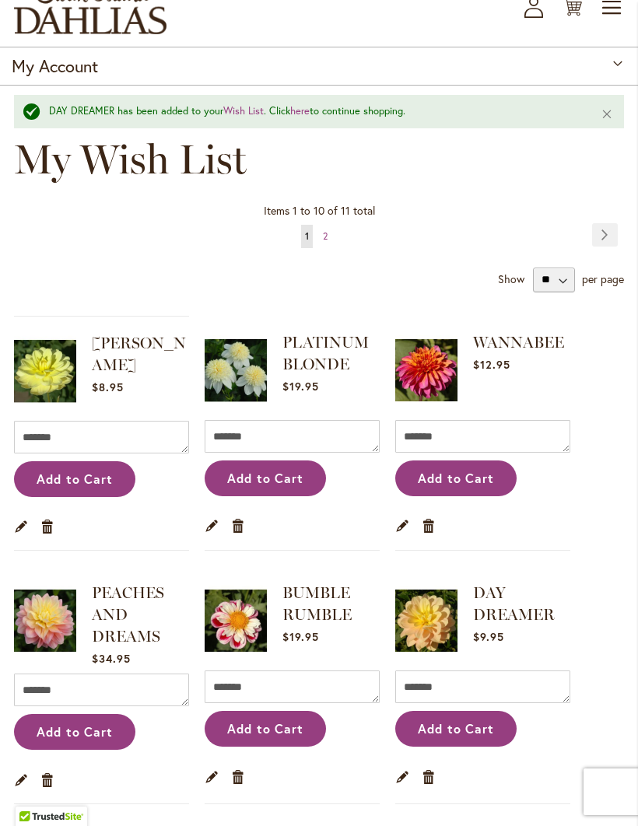
scroll to position [105, 0]
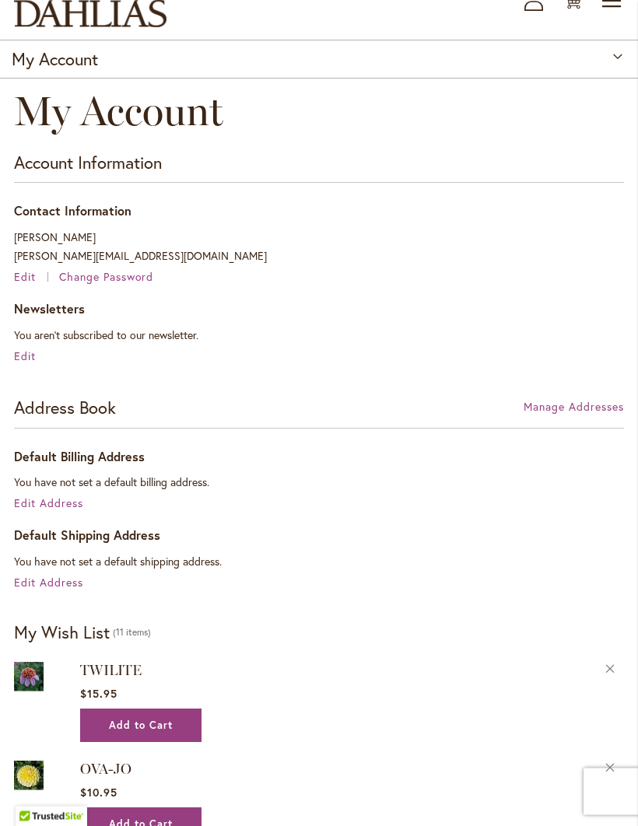
scroll to position [103, 0]
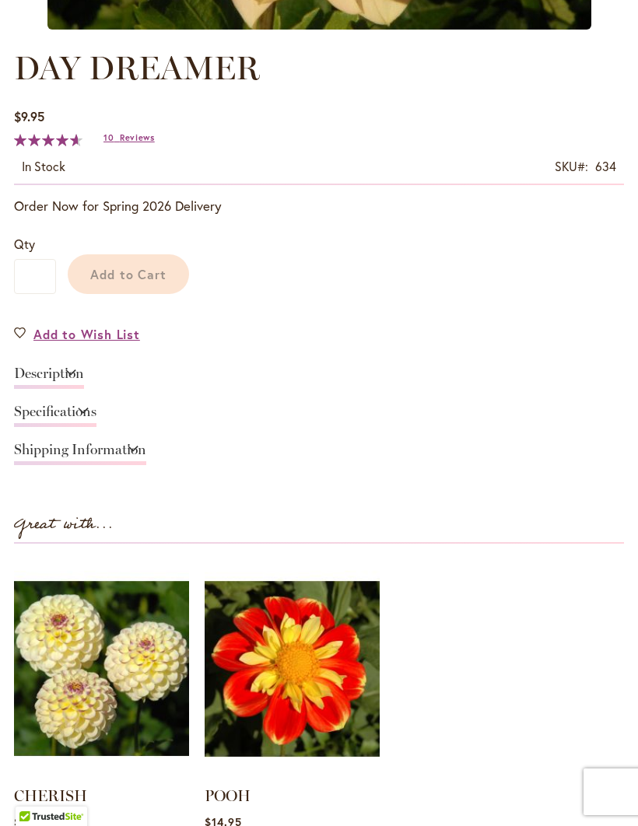
scroll to position [675, 0]
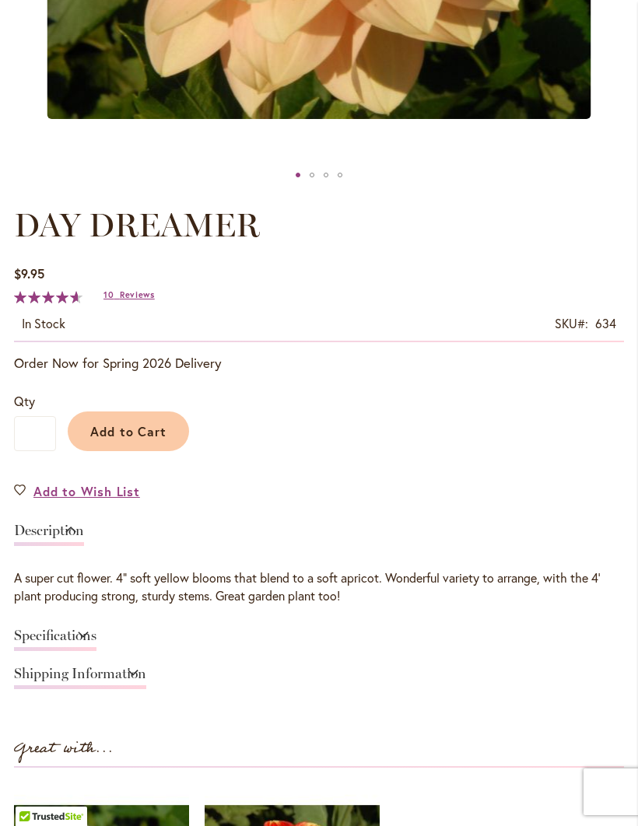
type input "*****"
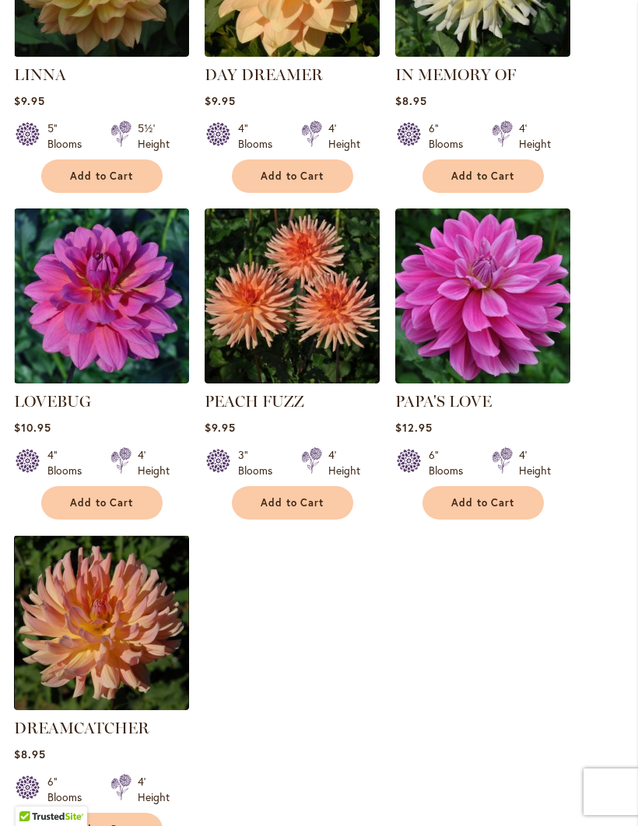
scroll to position [1544, 0]
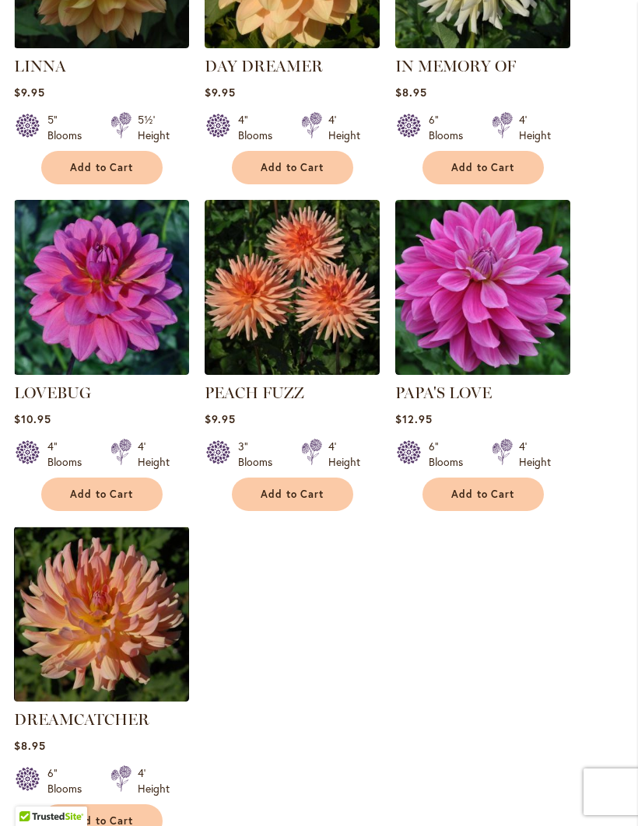
click at [254, 280] on img at bounding box center [292, 287] width 175 height 175
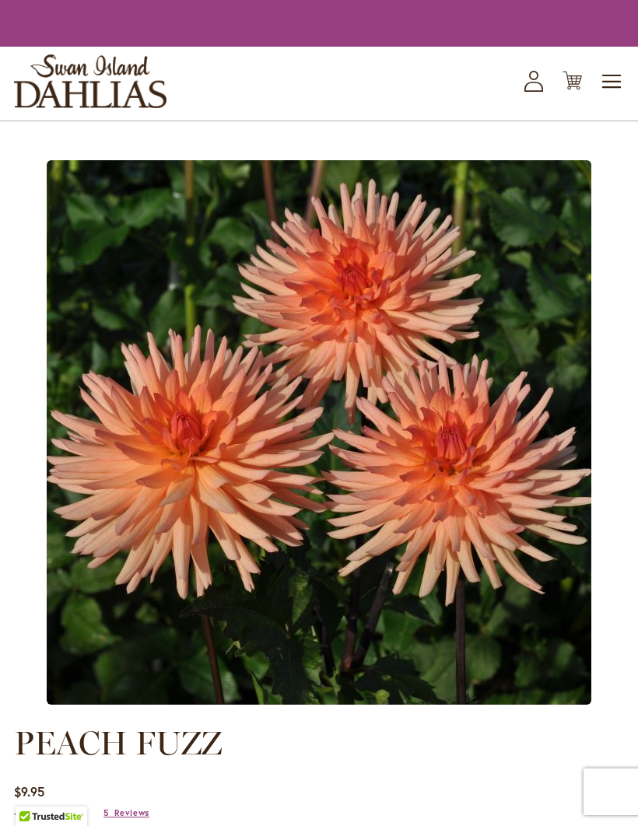
type input "*****"
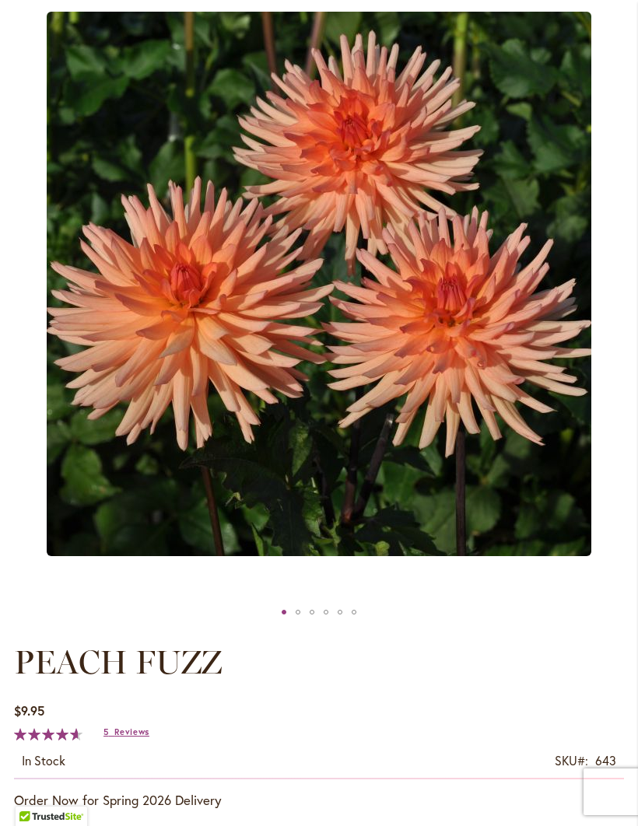
scroll to position [230, 0]
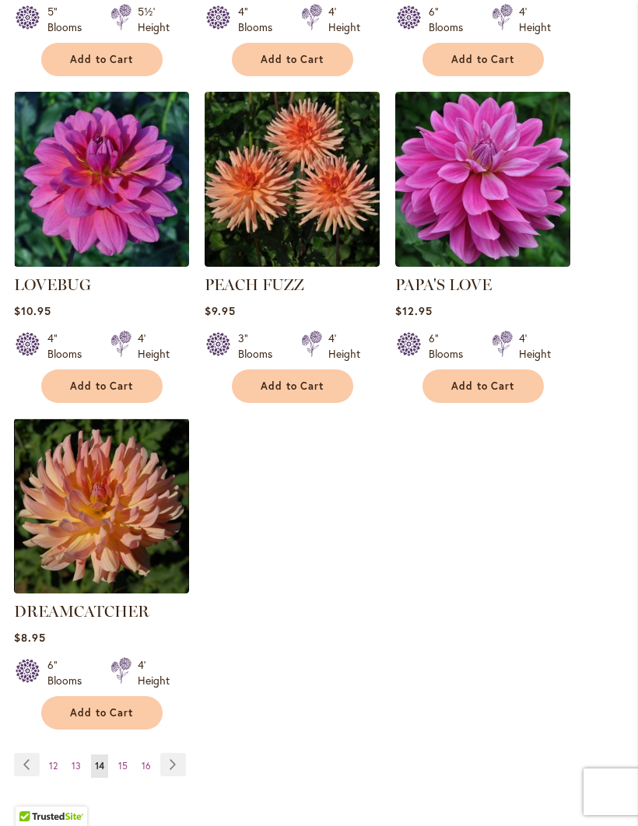
scroll to position [1654, 0]
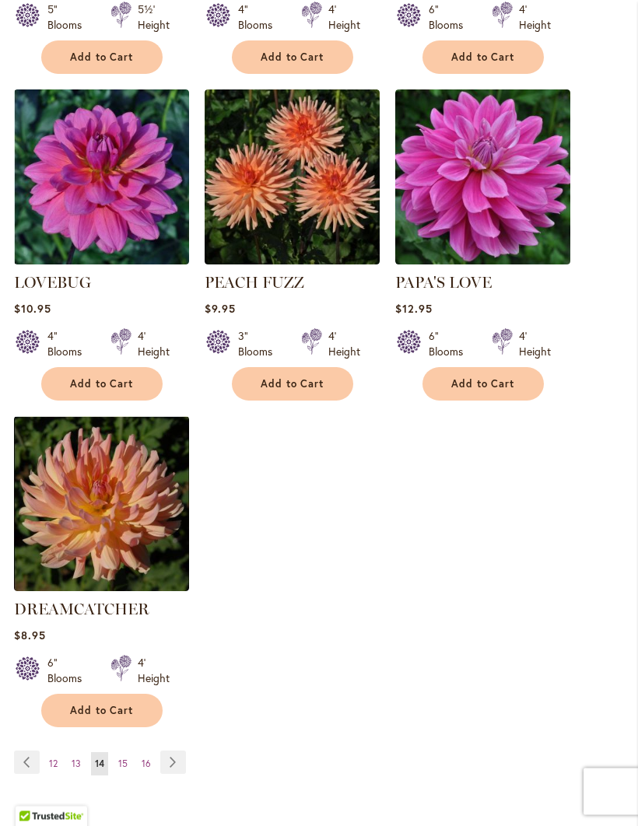
click at [124, 758] on span "15" at bounding box center [122, 764] width 9 height 12
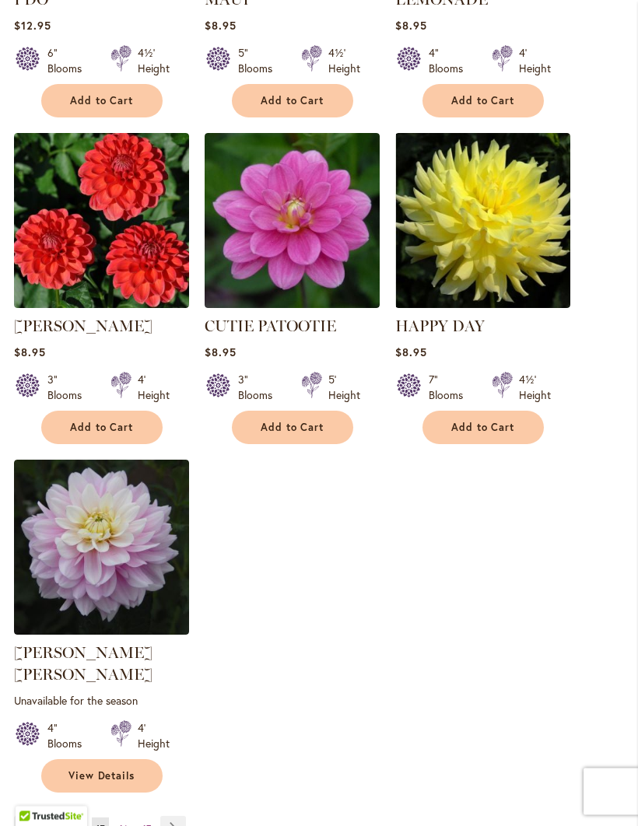
scroll to position [1633, 0]
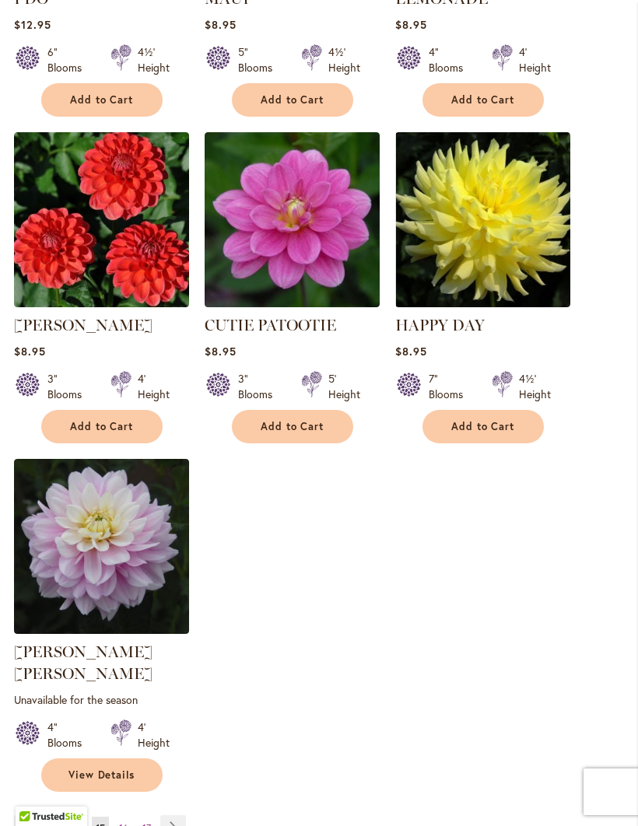
click at [122, 817] on link "Page 16" at bounding box center [123, 828] width 17 height 23
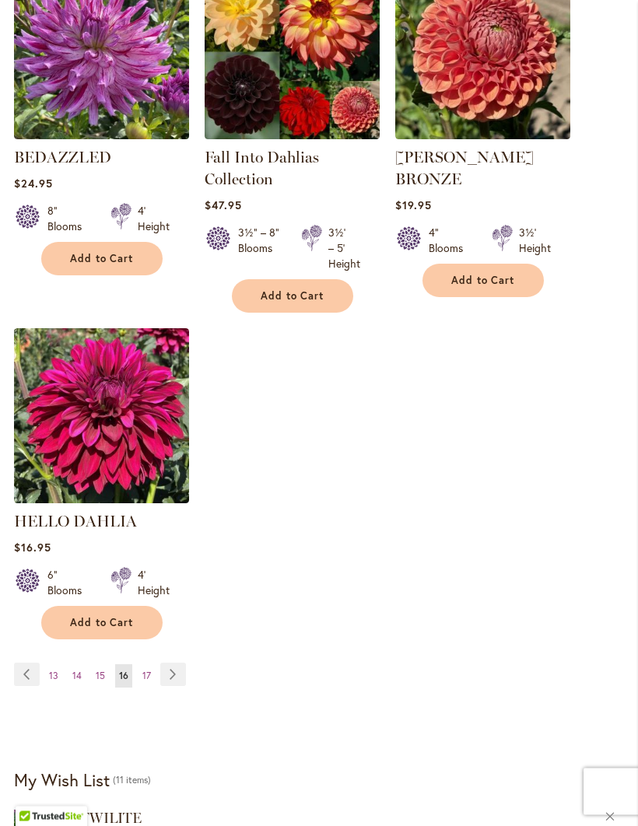
scroll to position [1792, 0]
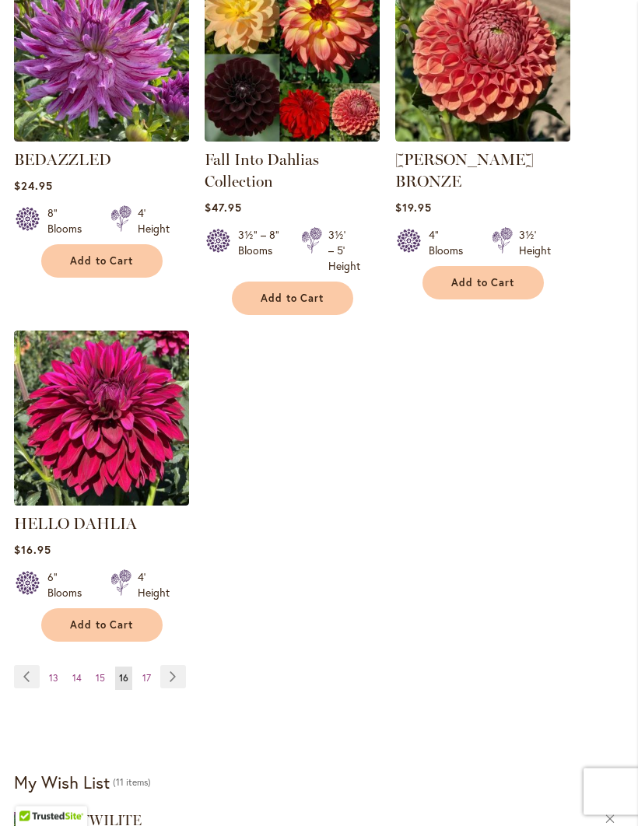
click at [147, 667] on link "Page 17" at bounding box center [146, 678] width 16 height 23
